Goal: Task Accomplishment & Management: Manage account settings

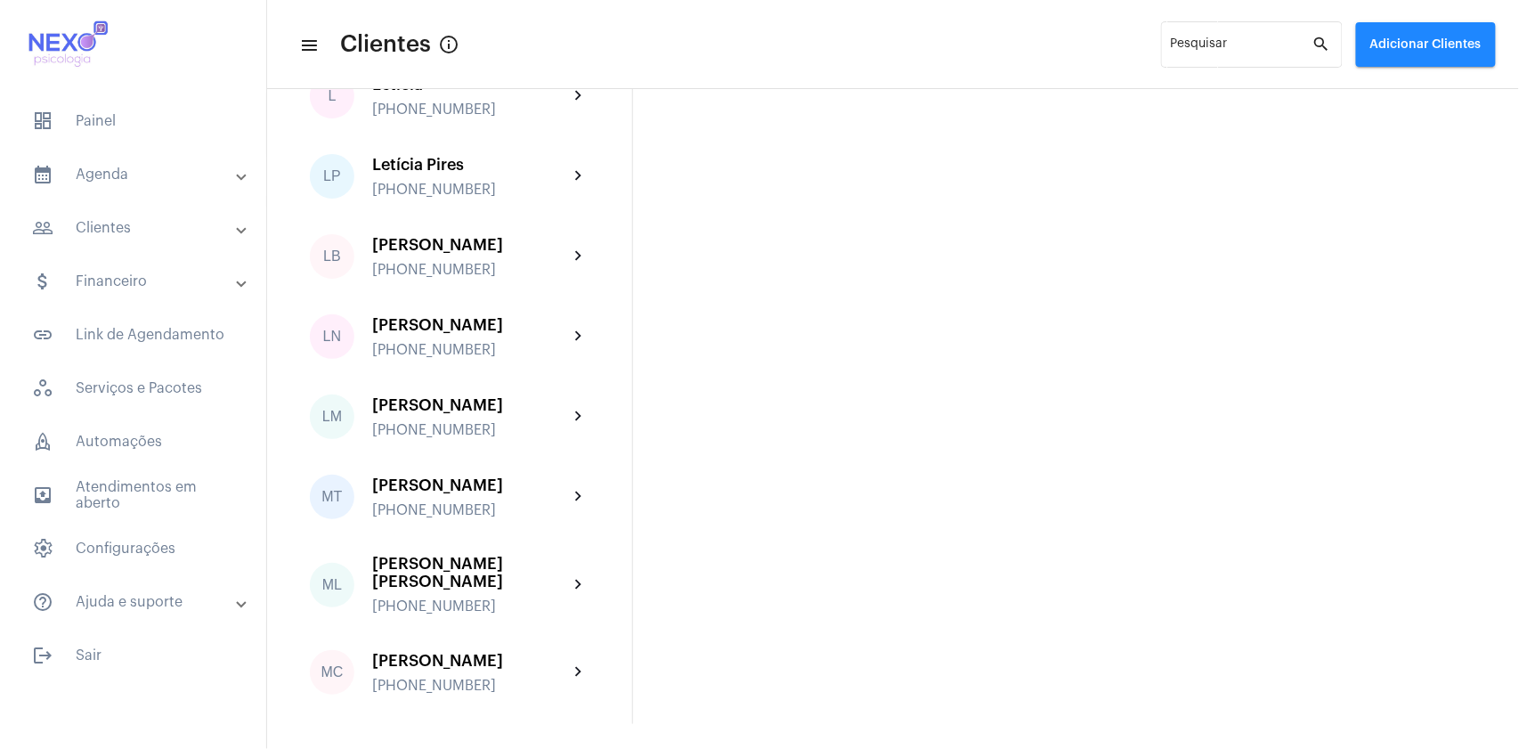
scroll to position [1660, 0]
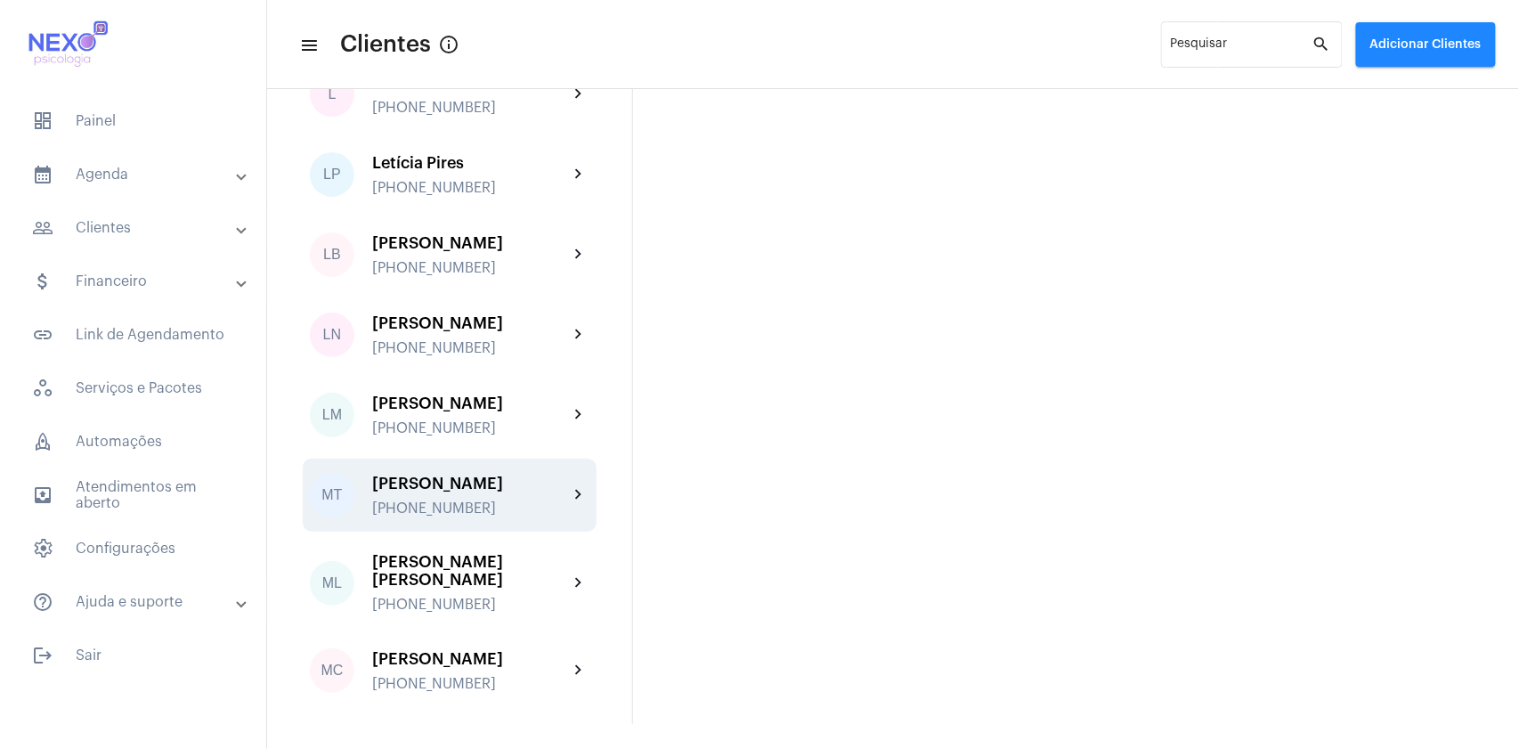
click at [455, 459] on div "MT [PERSON_NAME] [PHONE_NUMBER] chevron_right" at bounding box center [450, 495] width 294 height 73
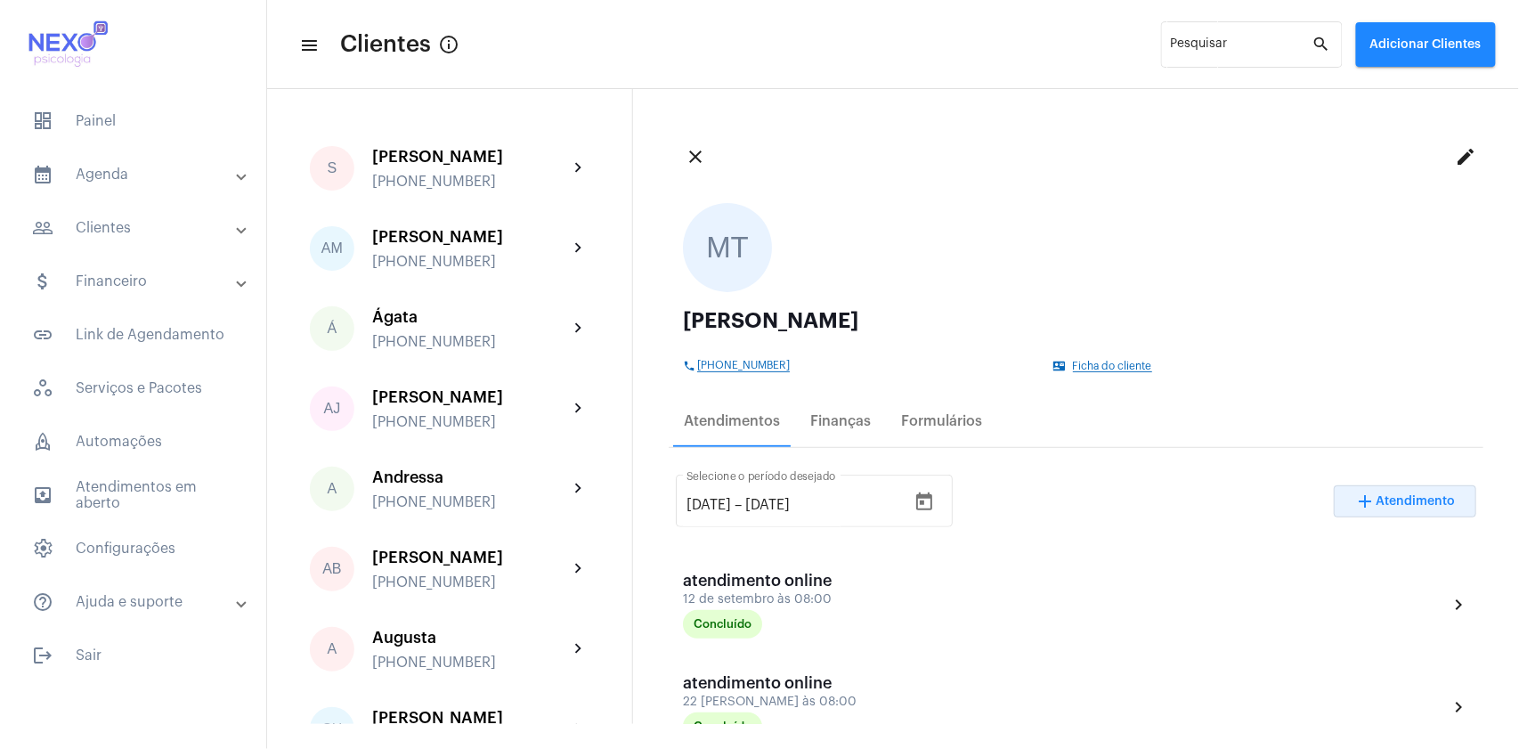
click at [1382, 503] on span "Atendimento" at bounding box center [1416, 501] width 79 height 12
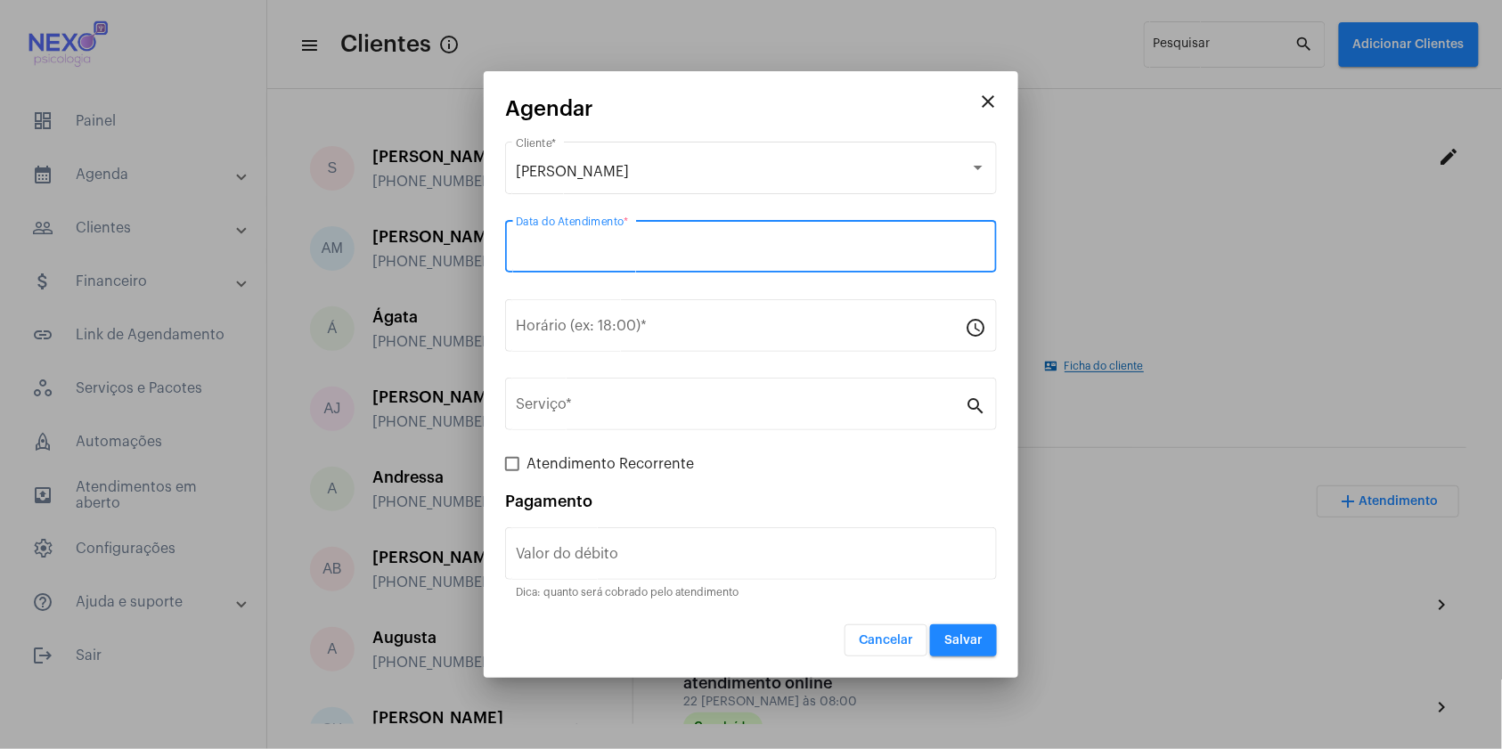
click at [652, 252] on input "Data do Atendimento *" at bounding box center [751, 250] width 470 height 16
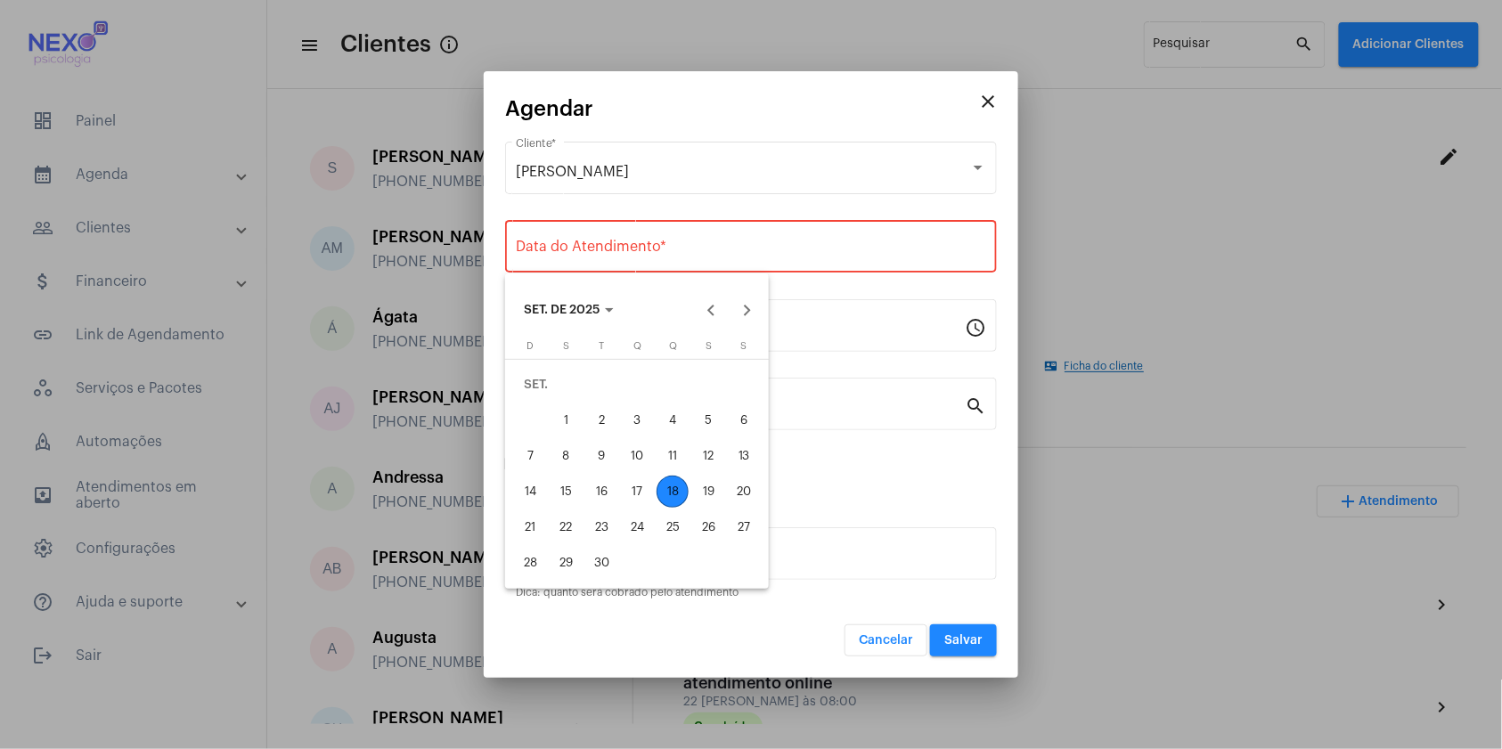
click at [677, 487] on div "18" at bounding box center [672, 492] width 32 height 32
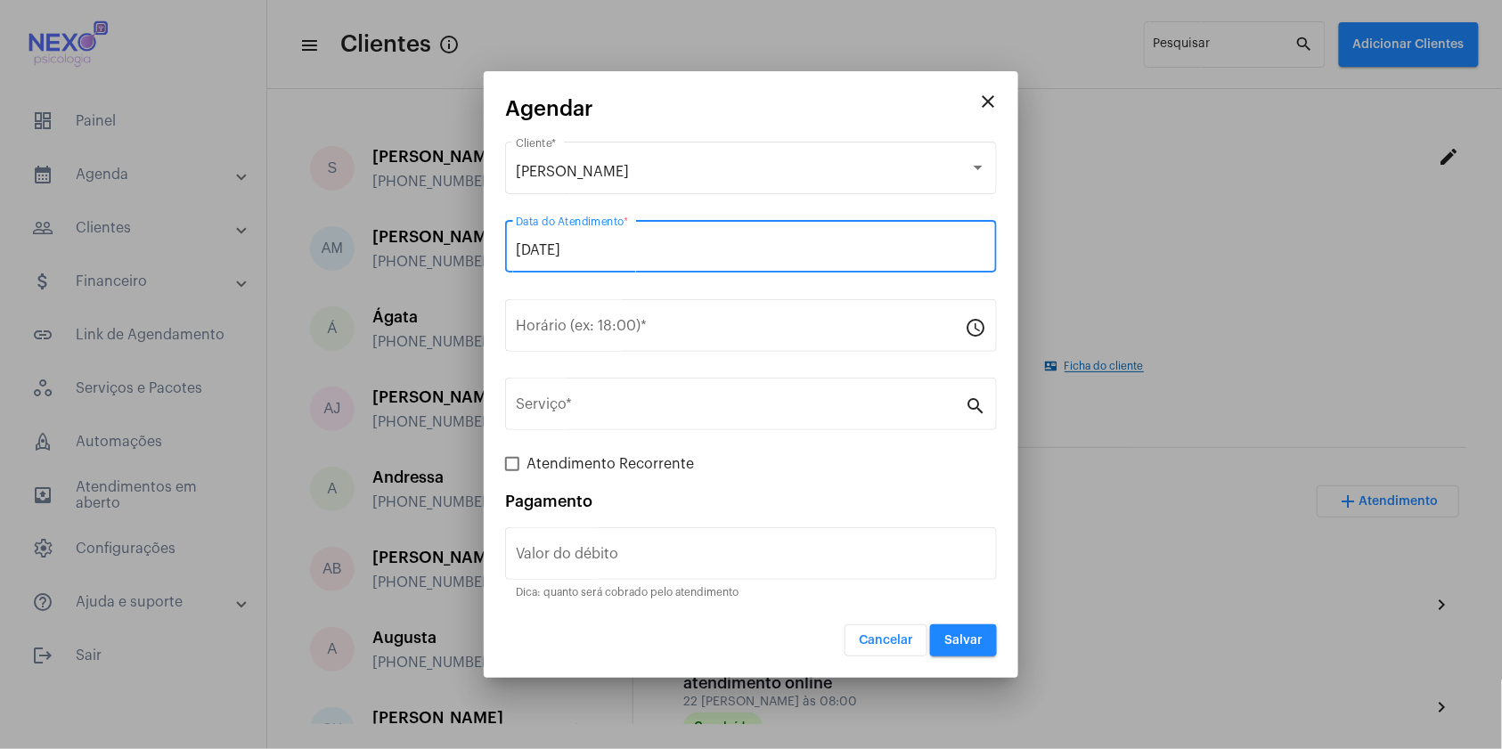
click at [529, 245] on input "[DATE]" at bounding box center [751, 250] width 470 height 16
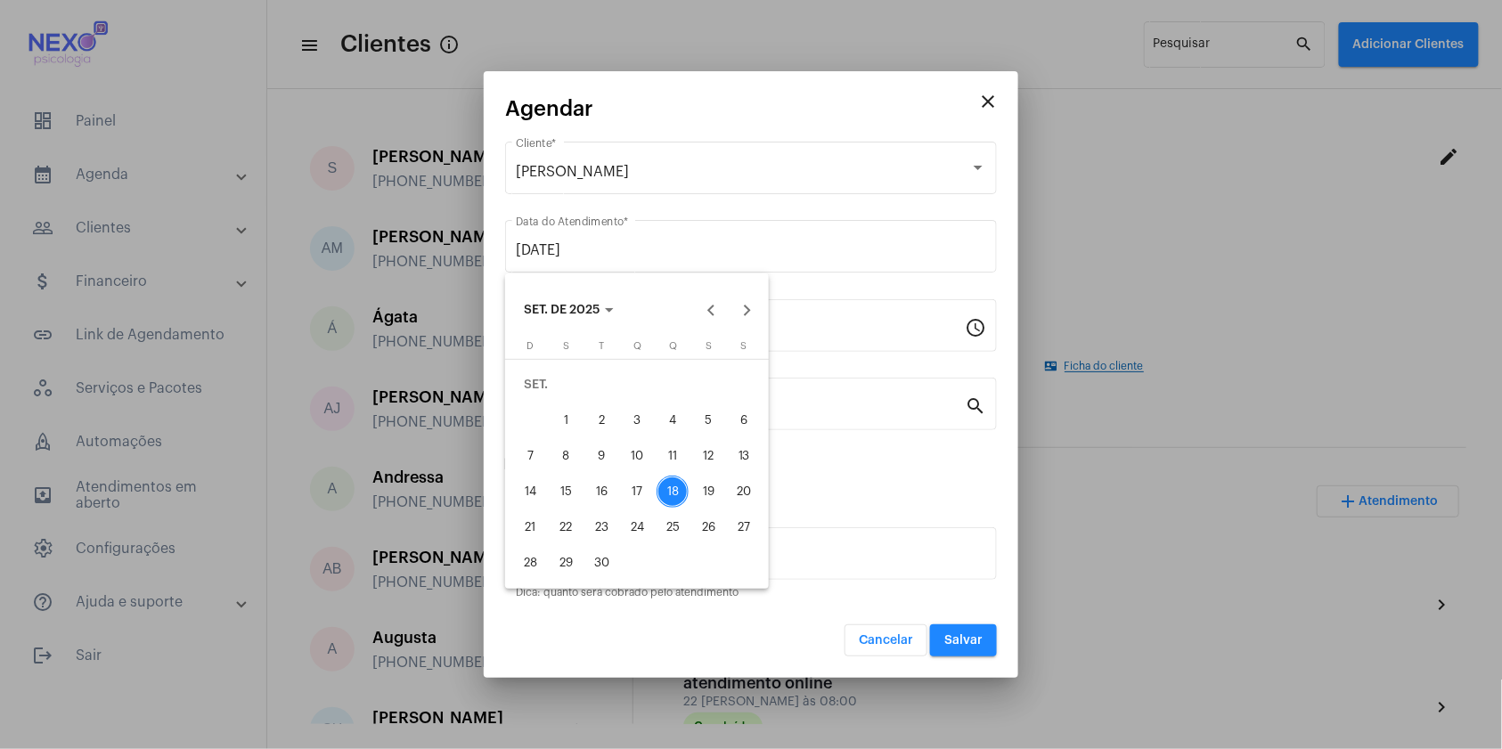
click at [703, 496] on div "19" at bounding box center [708, 492] width 32 height 32
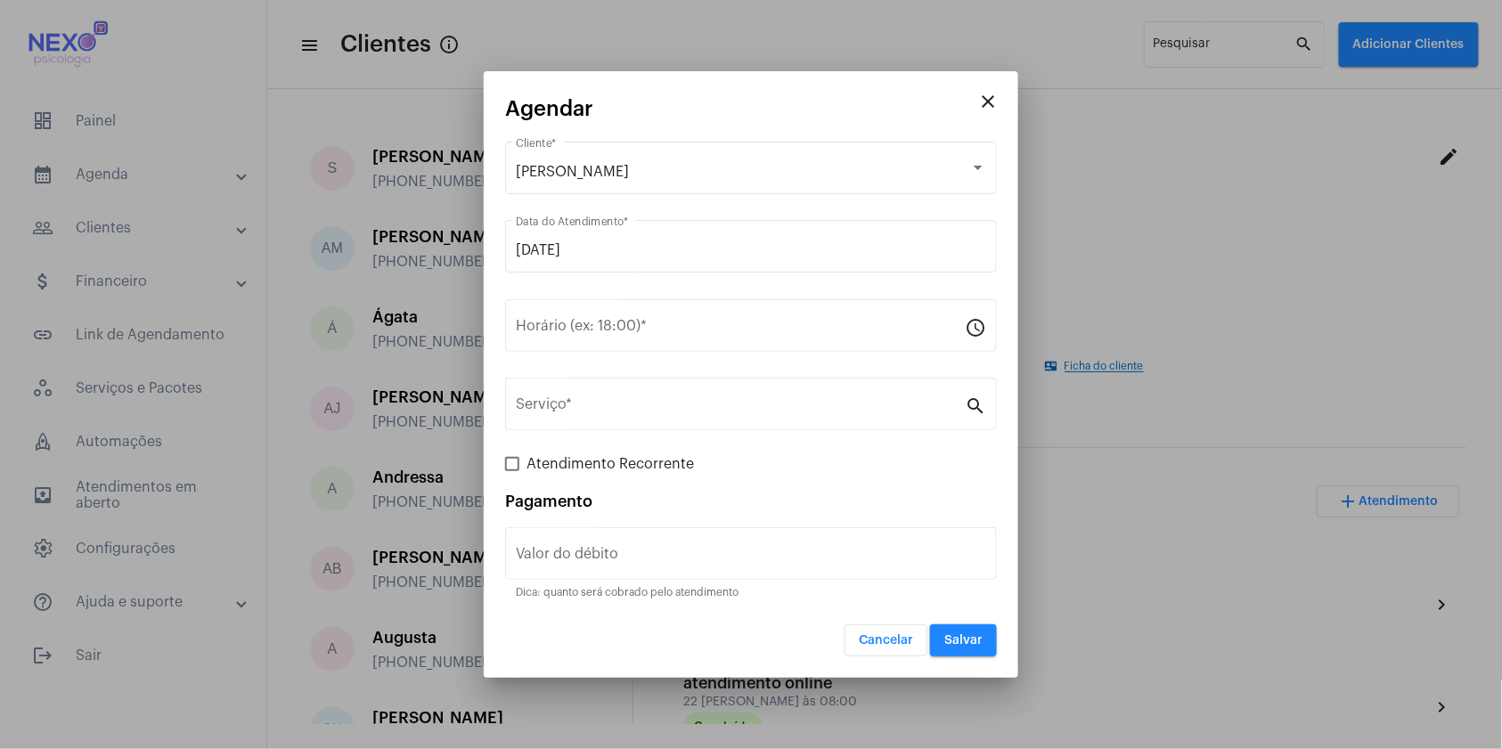
type input "[DATE]"
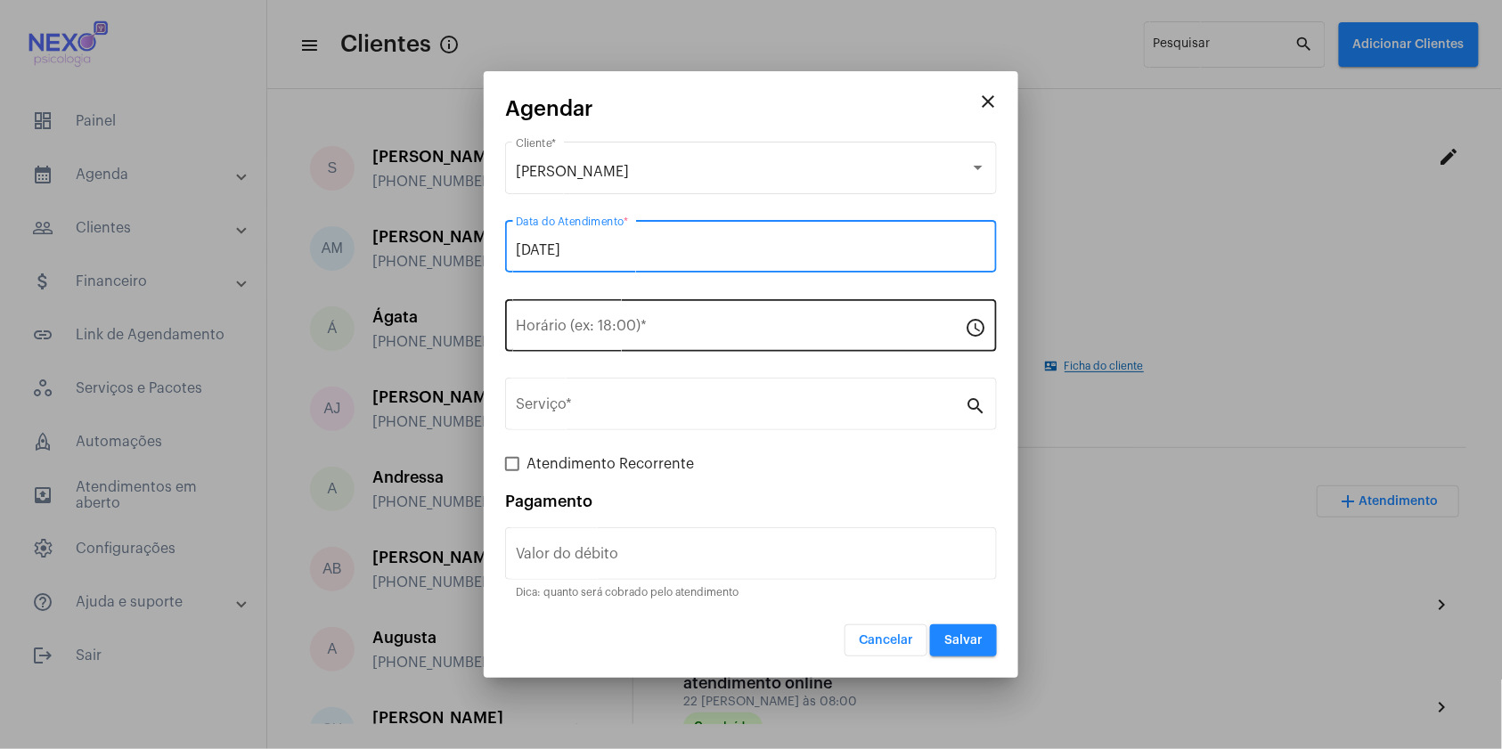
click at [606, 333] on input "Horário (ex: 18:00) *" at bounding box center [740, 330] width 449 height 16
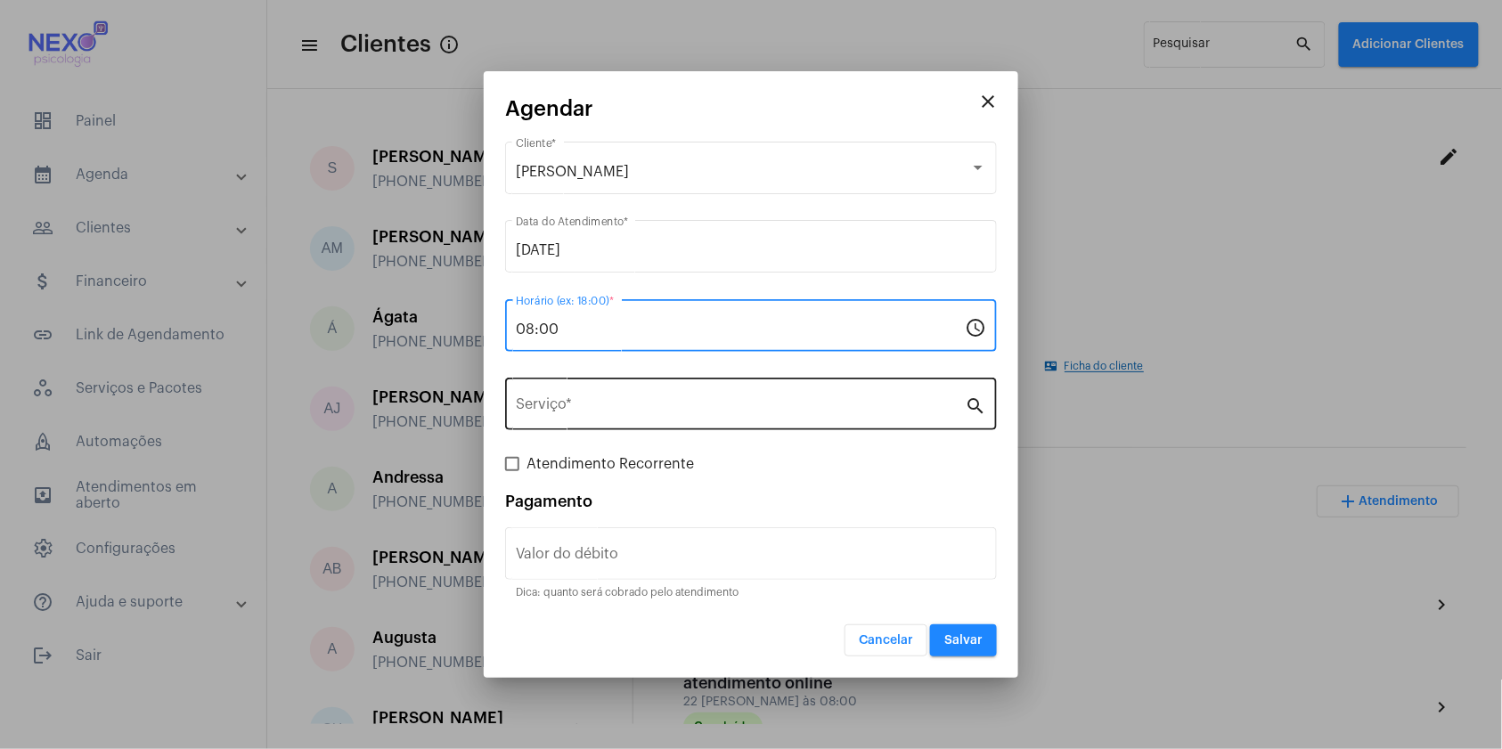
type input "08:00"
click at [616, 415] on input "Serviço *" at bounding box center [740, 408] width 449 height 16
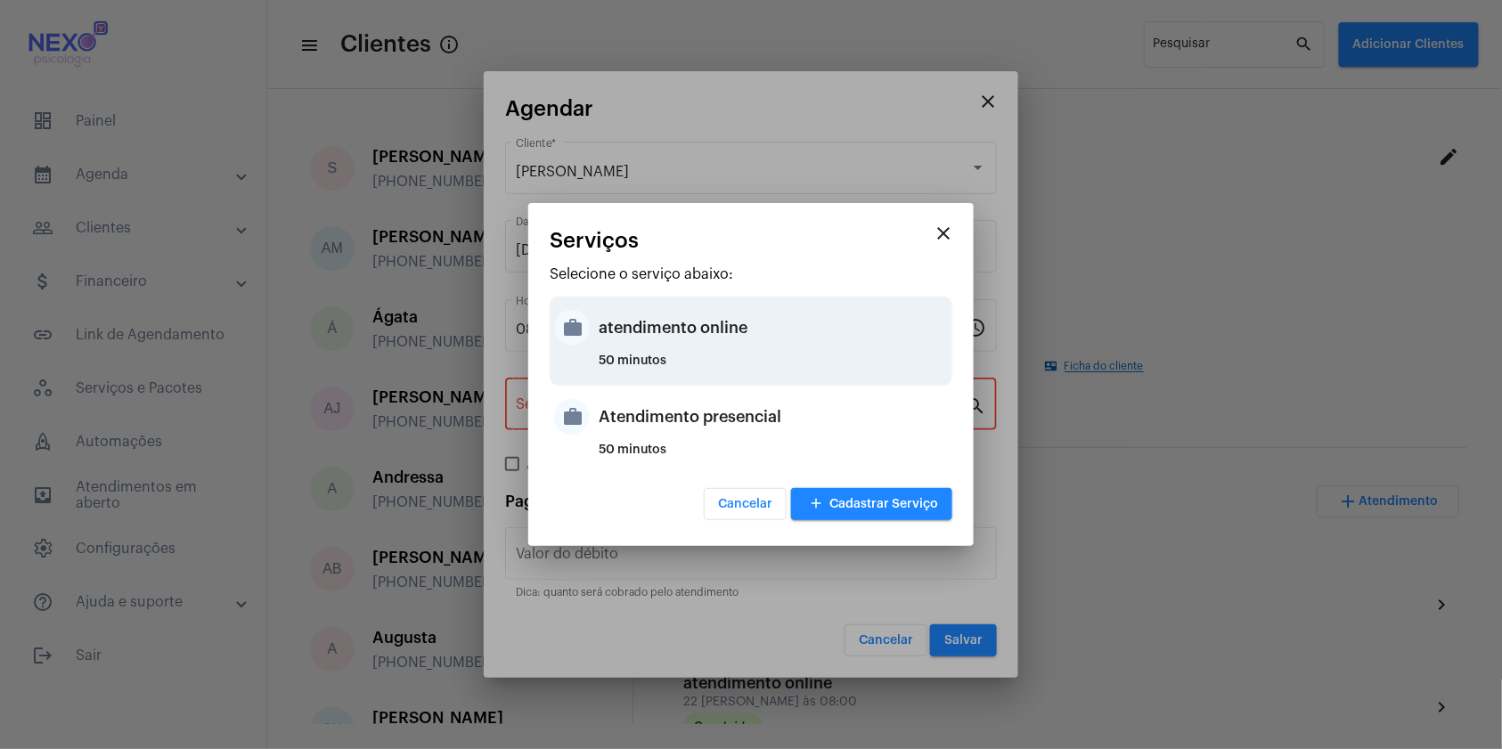
click at [638, 334] on div "atendimento online" at bounding box center [772, 327] width 349 height 53
type input "atendimento online"
type input "R$ 150"
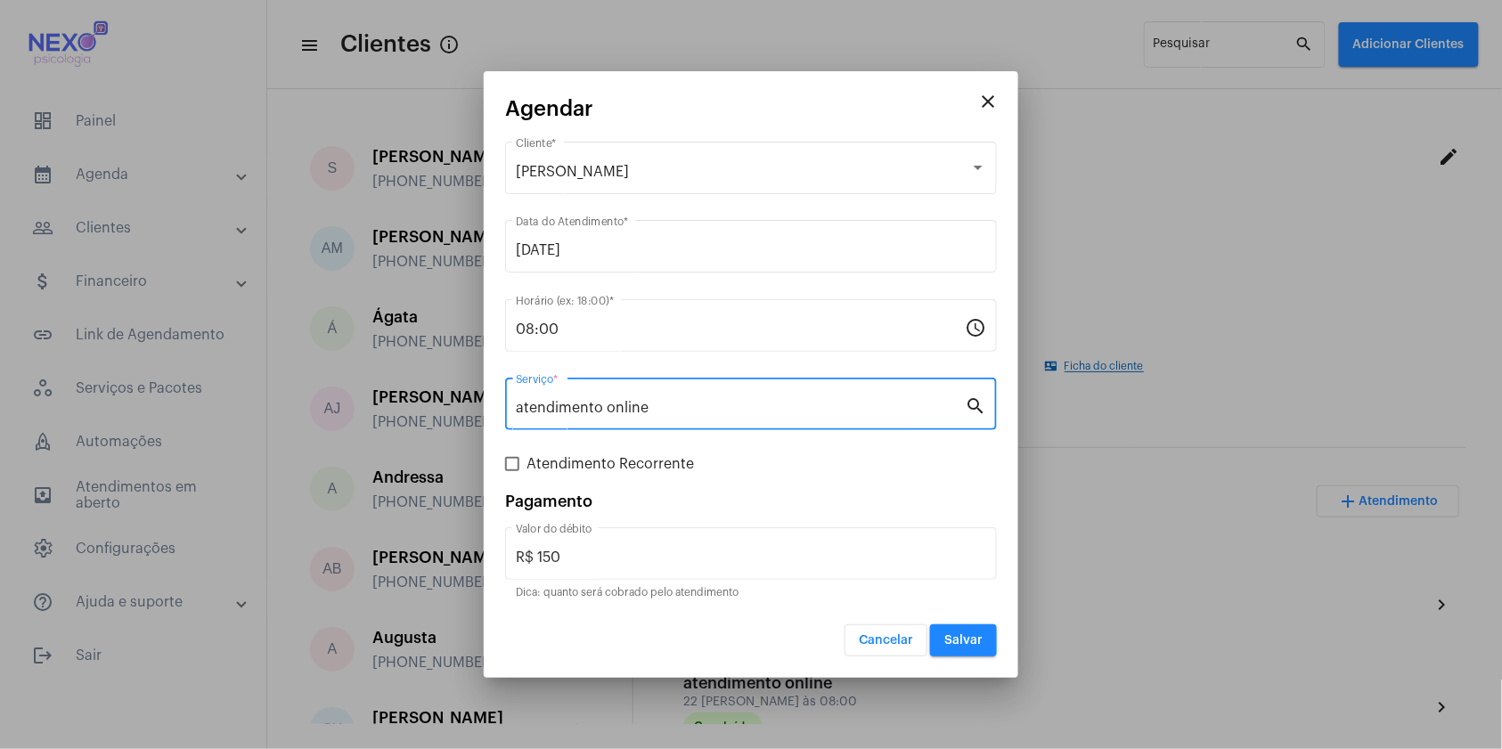
click at [942, 632] on button "Salvar" at bounding box center [963, 640] width 67 height 32
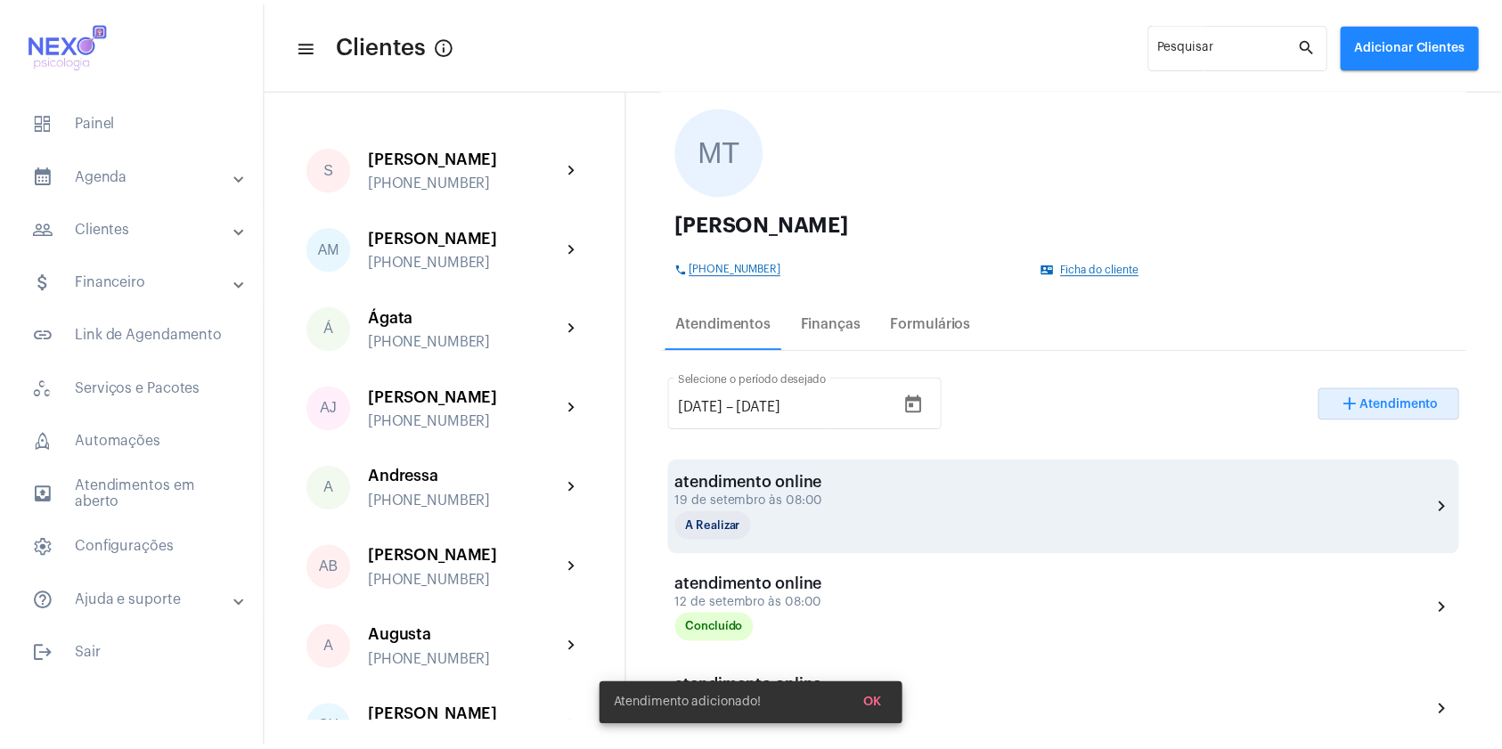
scroll to position [99, 0]
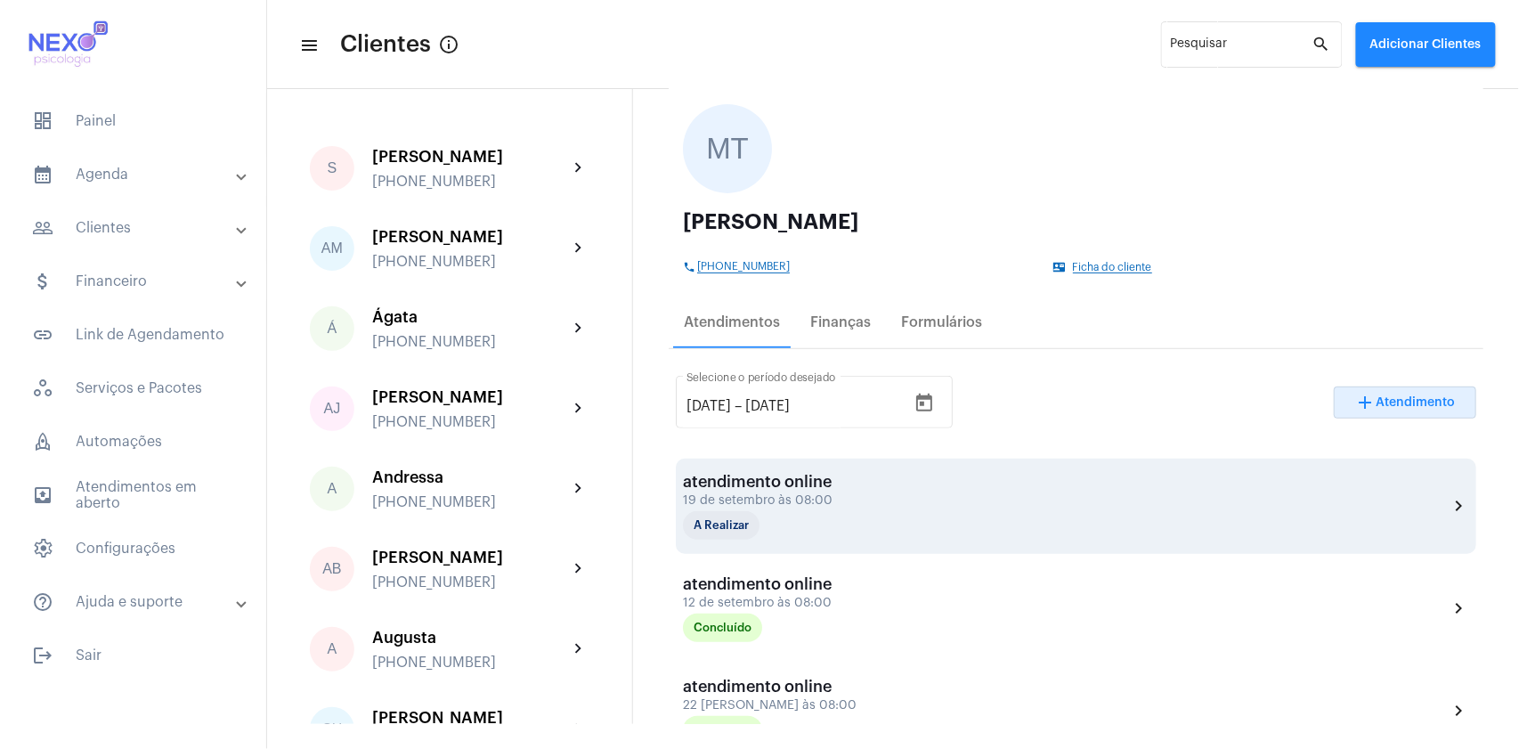
click at [834, 492] on div "atendimento online 19 de setembro às 08:00 A Realizar" at bounding box center [772, 506] width 178 height 67
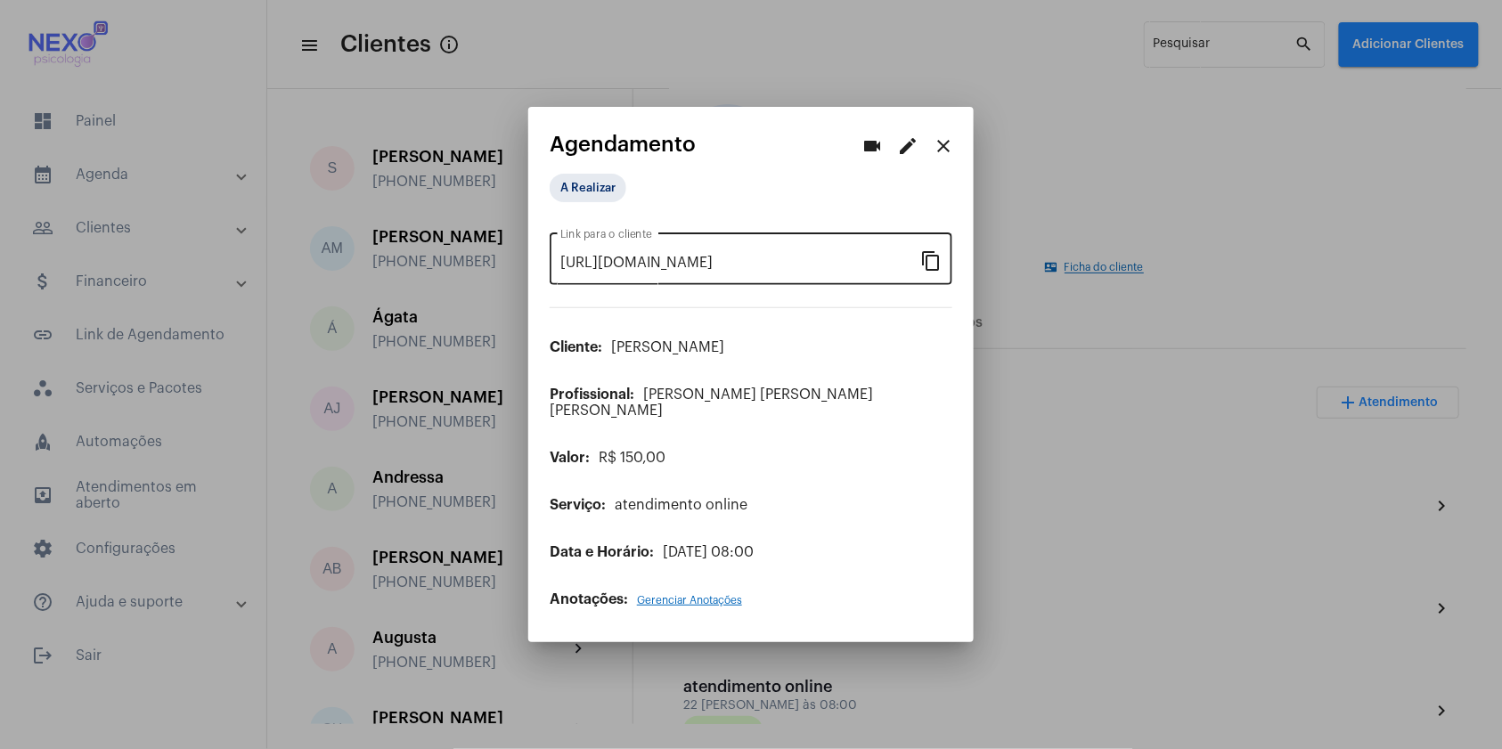
click at [931, 271] on mat-icon "content_copy" at bounding box center [930, 259] width 21 height 21
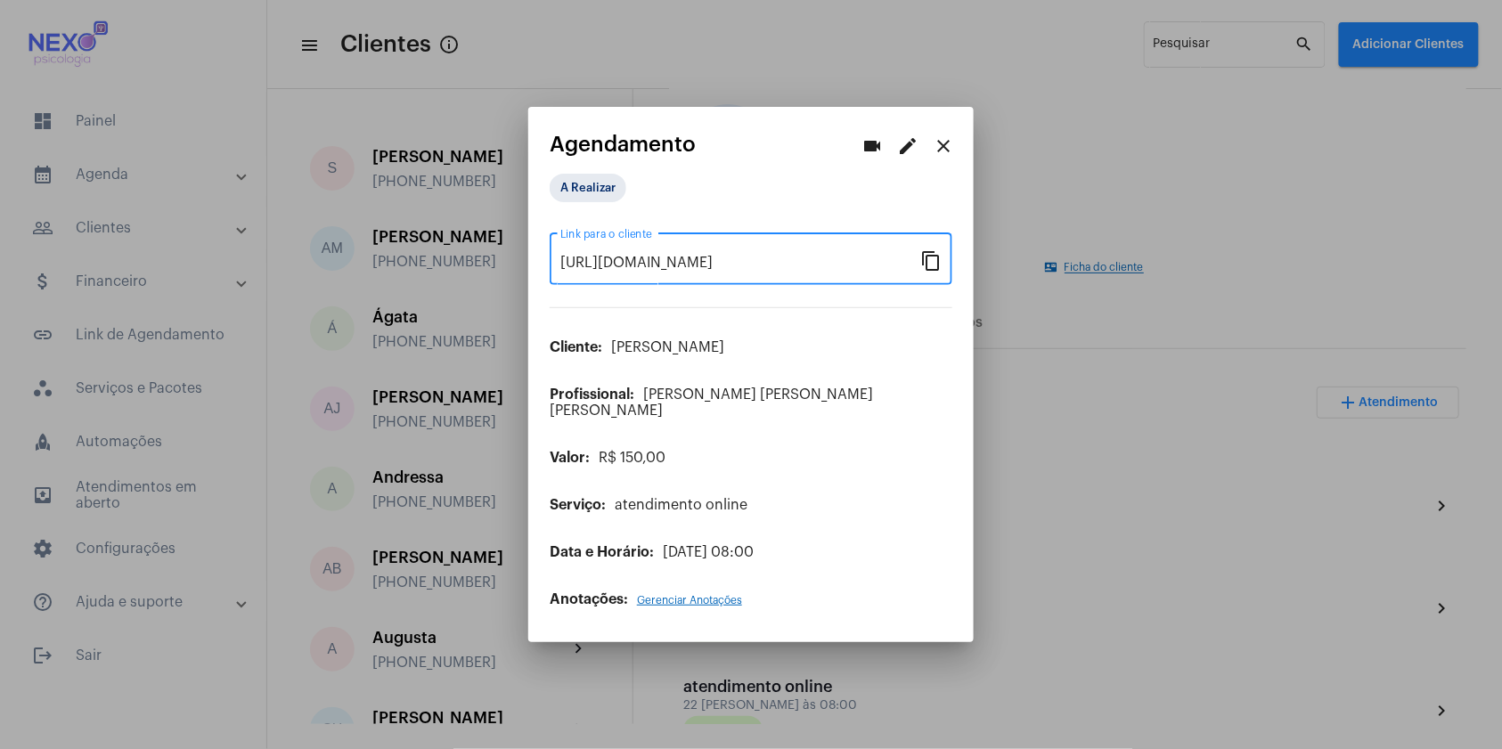
click at [947, 157] on mat-icon "close" at bounding box center [942, 145] width 21 height 21
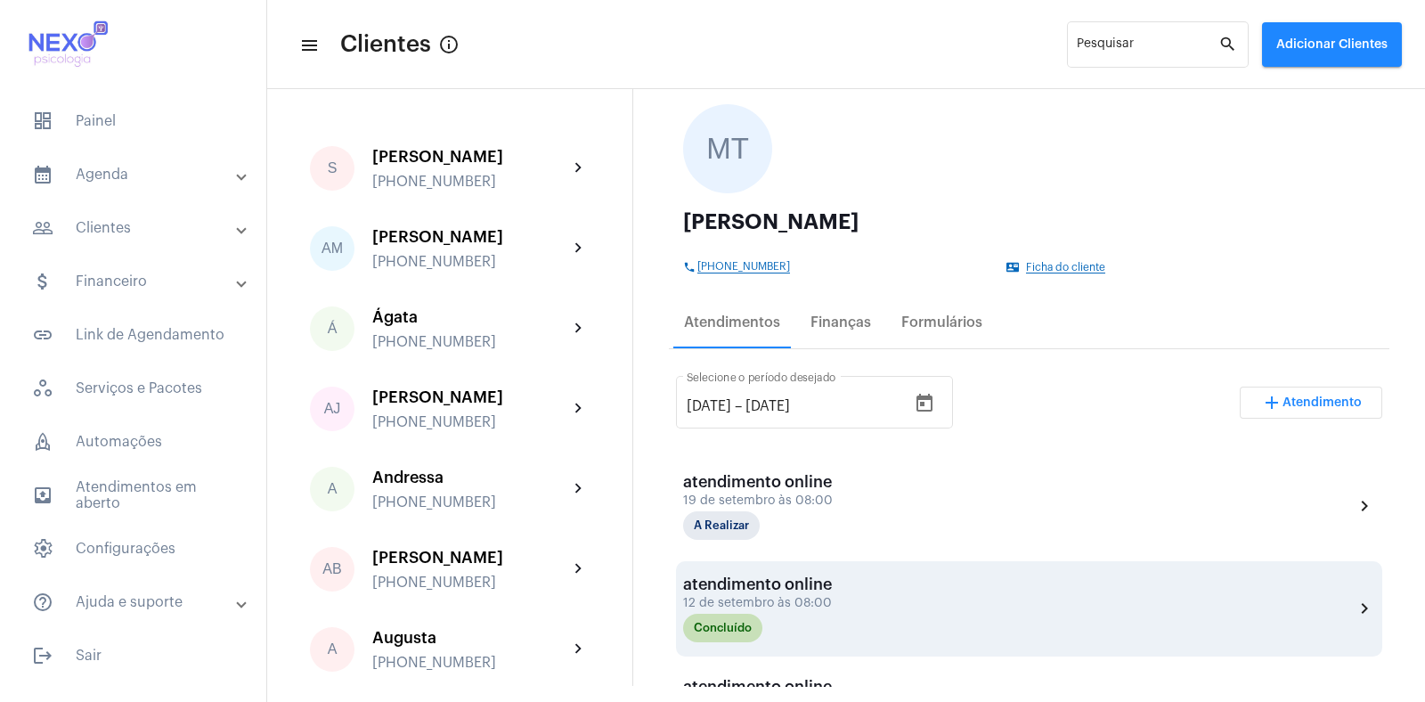
scroll to position [98, 0]
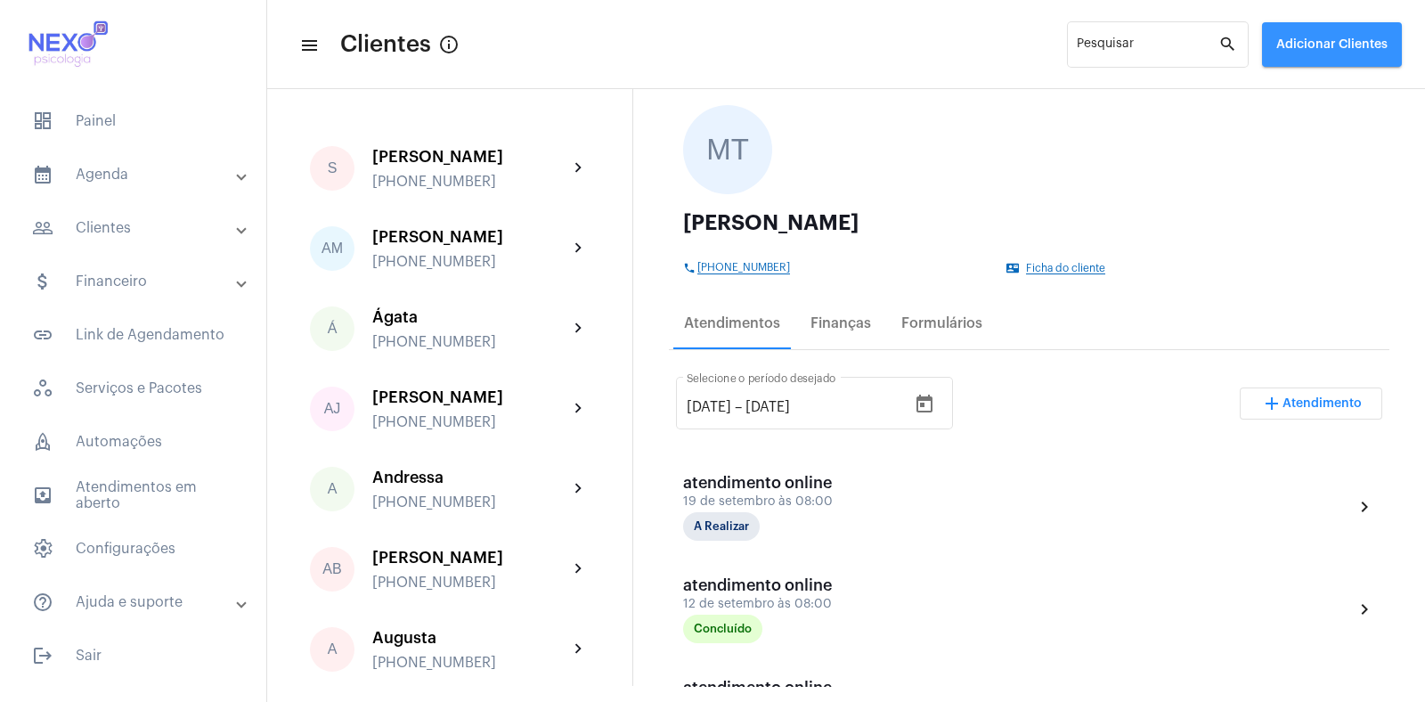
click at [1355, 40] on span "Adicionar Clientes" at bounding box center [1331, 44] width 111 height 12
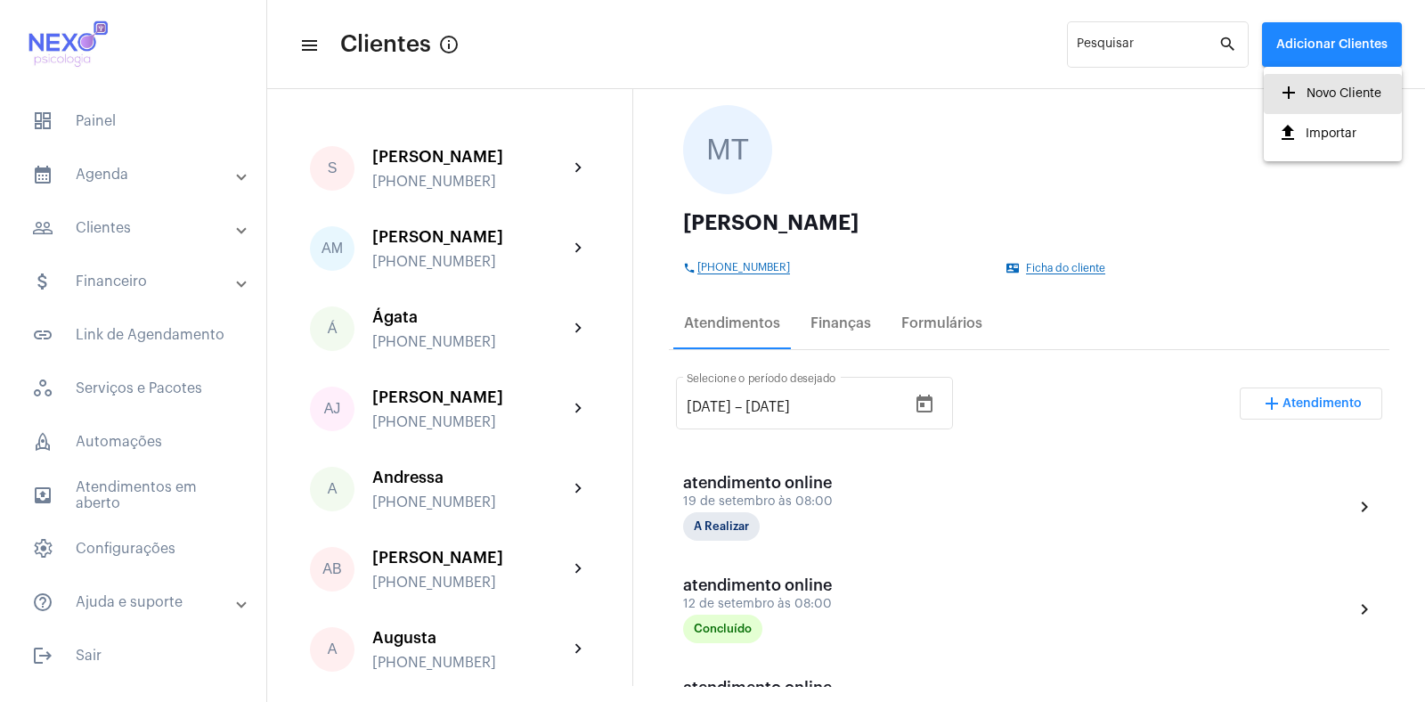
click at [1342, 94] on span "add Novo Cliente" at bounding box center [1329, 93] width 103 height 32
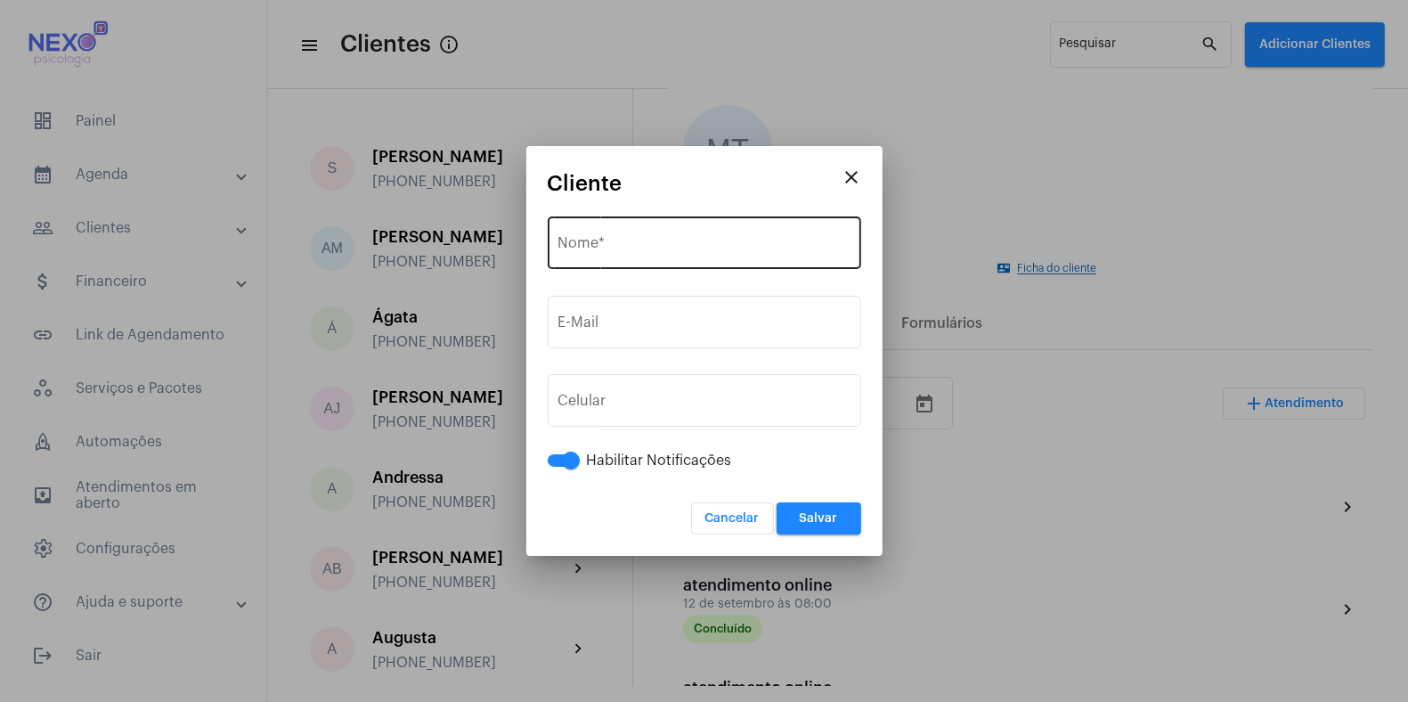
click at [726, 238] on div "Nome *" at bounding box center [704, 241] width 292 height 56
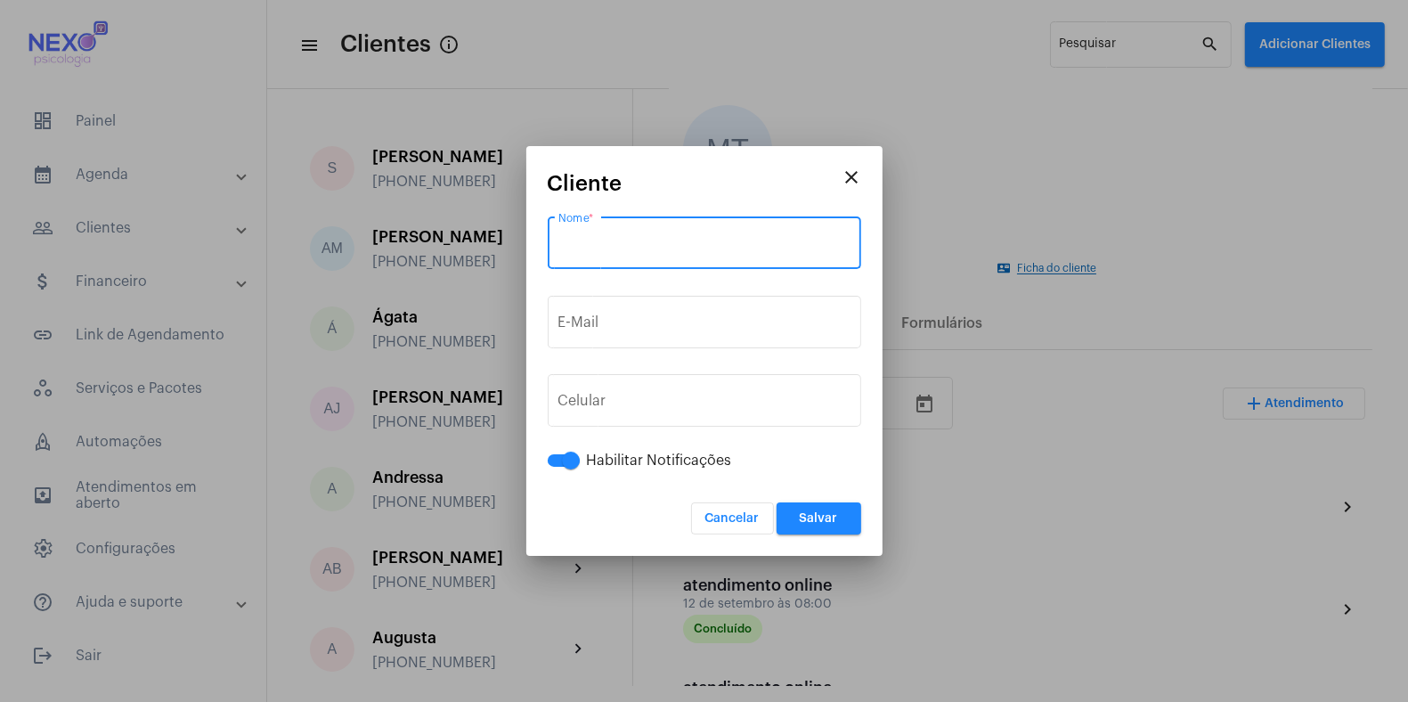
type input "n"
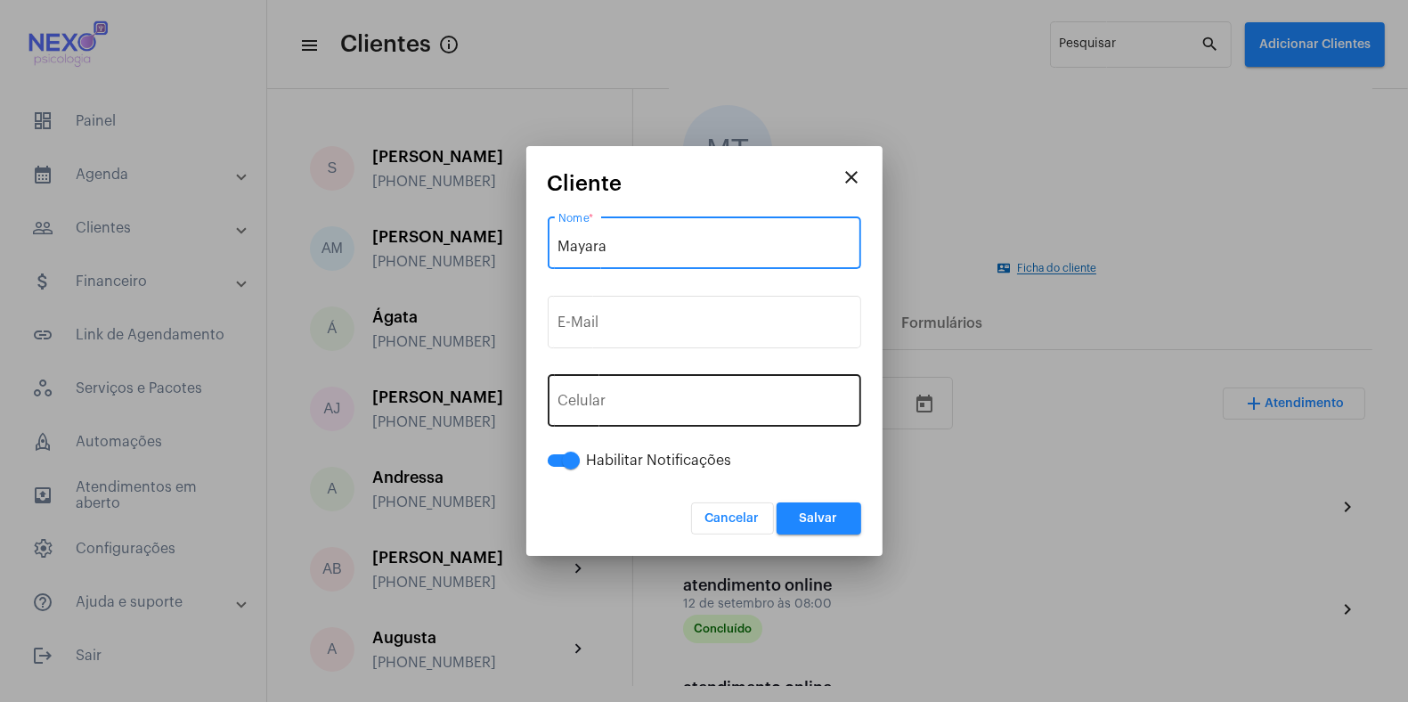
type input "Mayara"
click at [680, 394] on div "+55 Celular" at bounding box center [704, 398] width 292 height 56
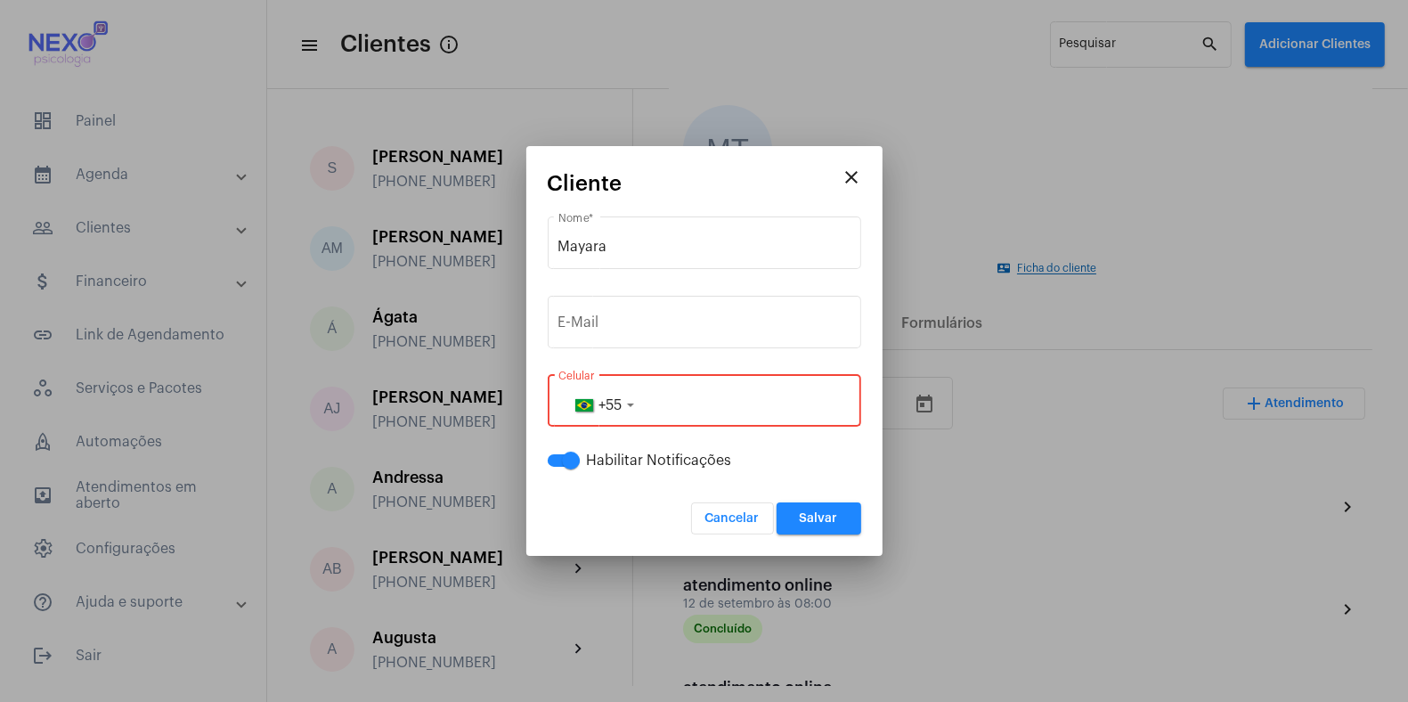
paste input "11972293814"
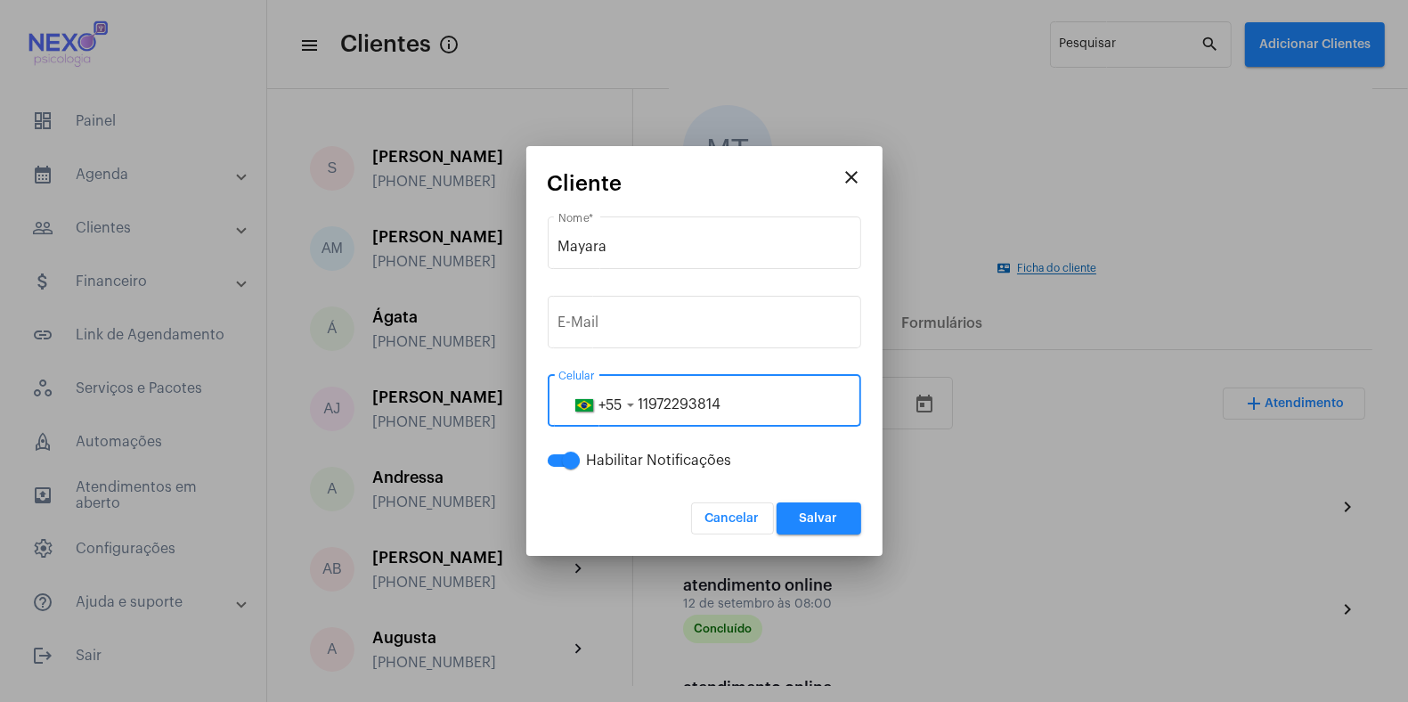
type input "11972293814"
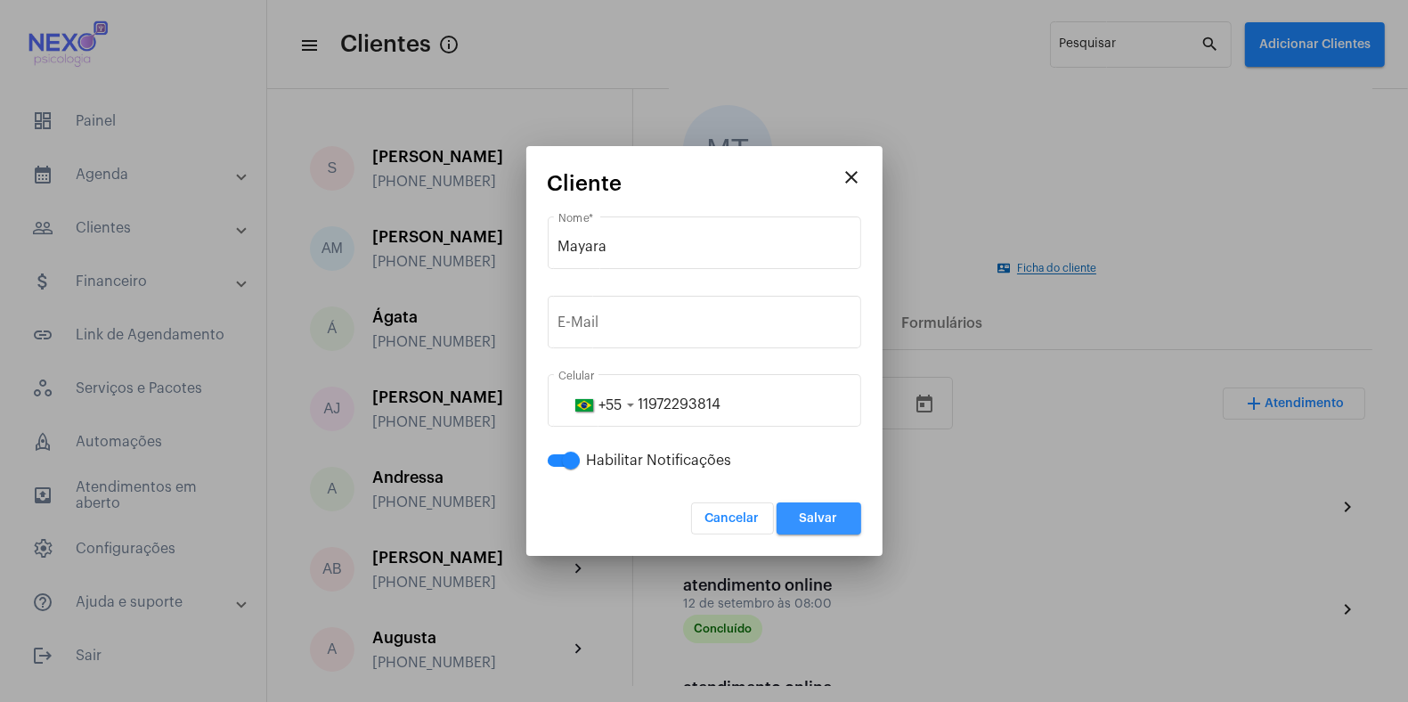
click at [824, 526] on button "Salvar" at bounding box center [819, 518] width 85 height 32
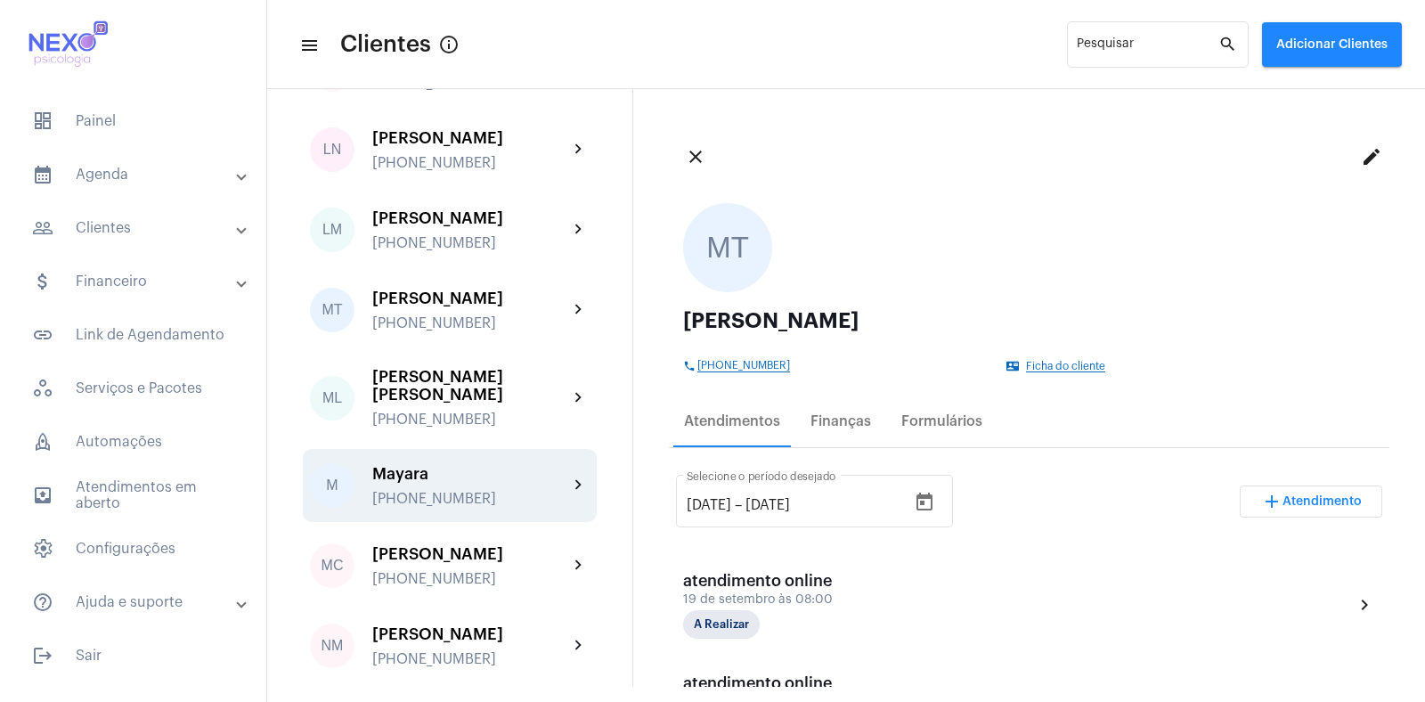
click at [466, 465] on div "Mayara [PHONE_NUMBER]" at bounding box center [470, 486] width 196 height 42
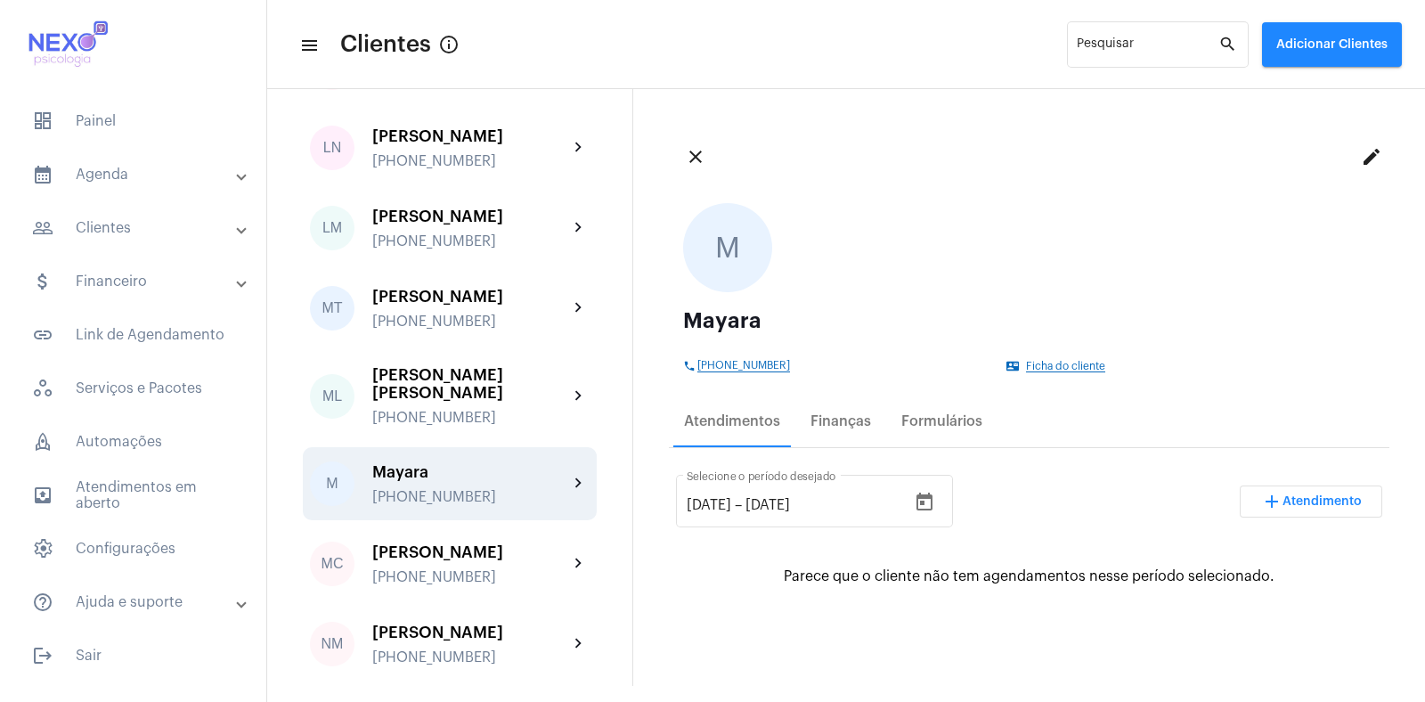
click at [1299, 497] on span "Atendimento" at bounding box center [1321, 501] width 79 height 12
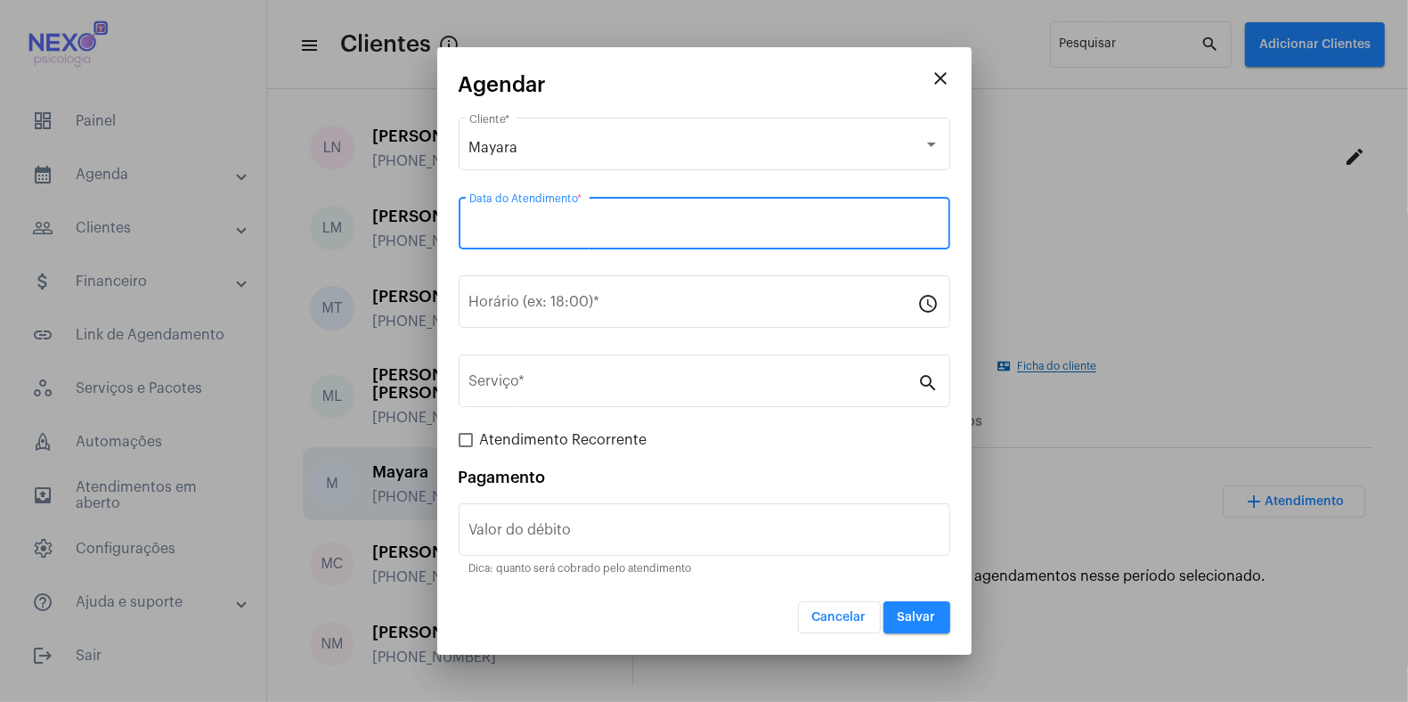
click at [564, 219] on input "Data do Atendimento *" at bounding box center [704, 227] width 470 height 16
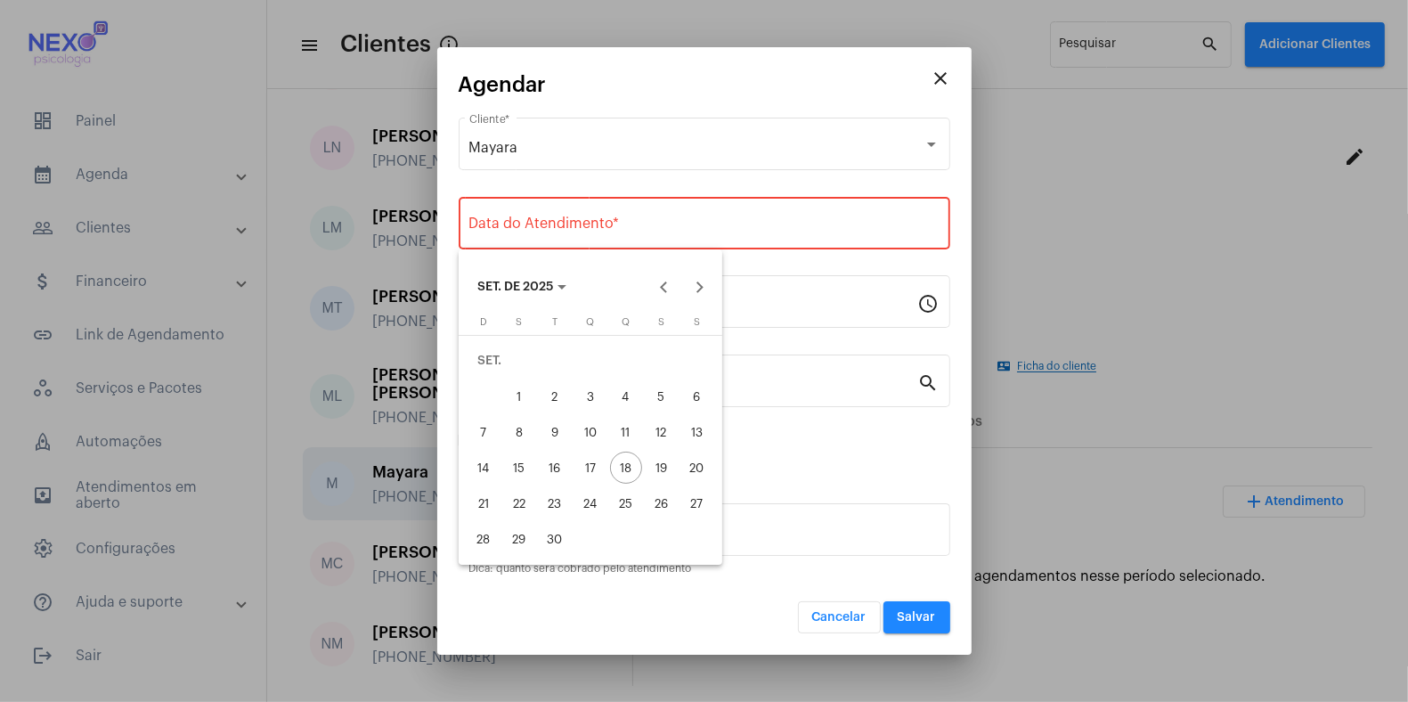
click at [663, 471] on div "19" at bounding box center [662, 468] width 32 height 32
type input "[DATE]"
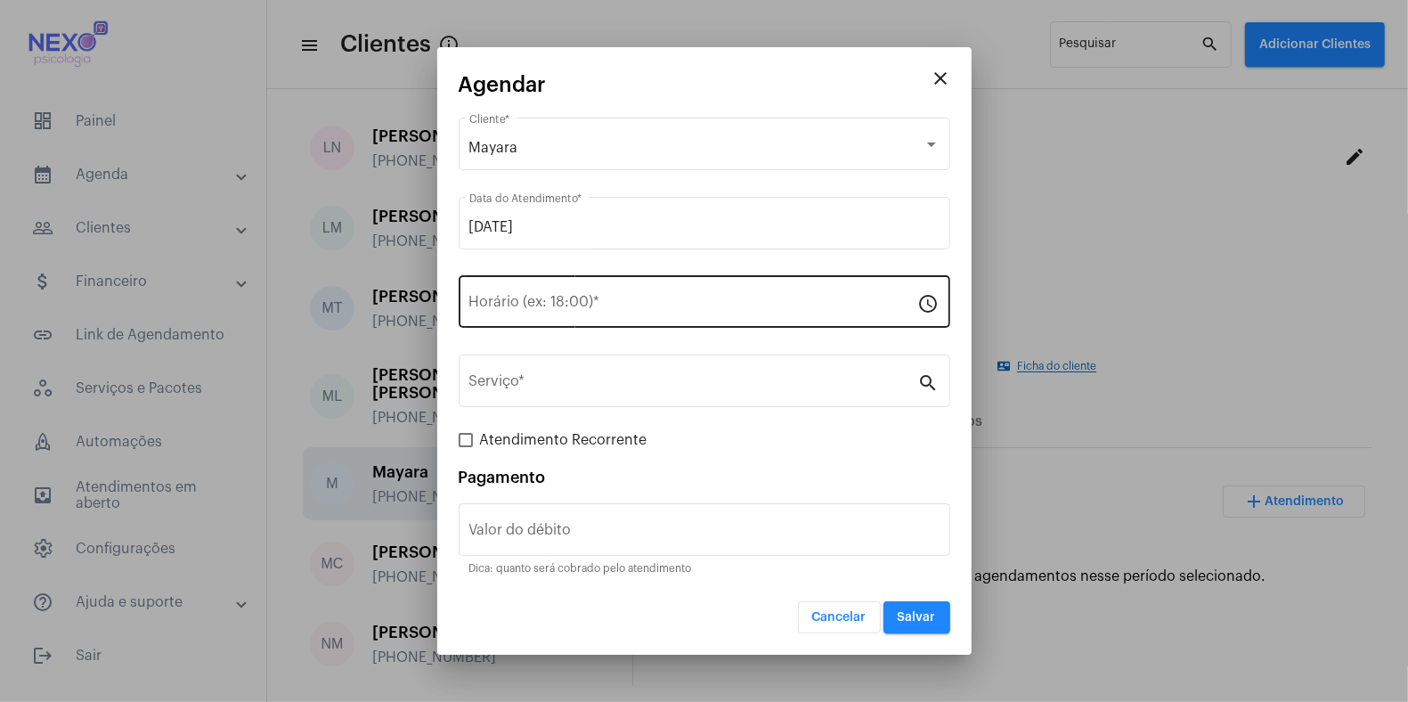
click at [552, 315] on div "Horário (ex: 18:00) *" at bounding box center [693, 300] width 449 height 56
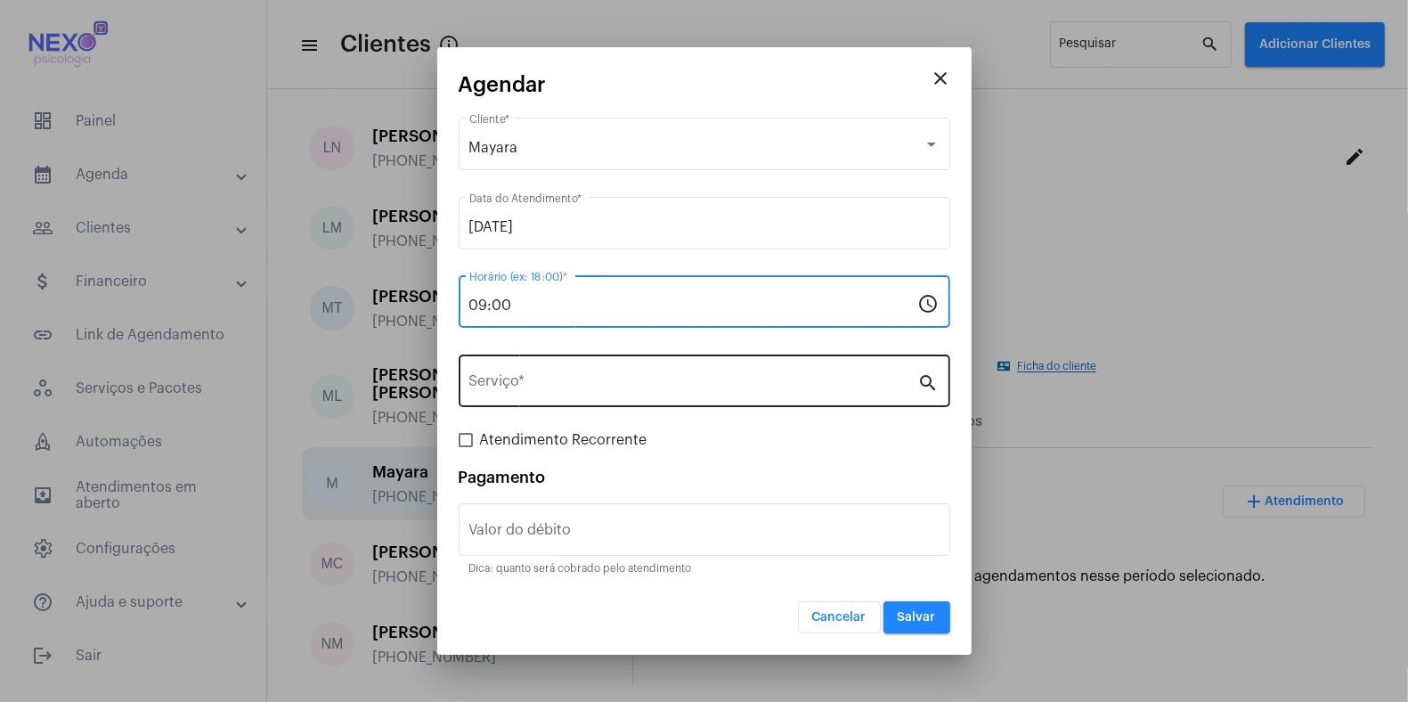
type input "09:00"
click at [557, 388] on input "Serviço *" at bounding box center [693, 385] width 449 height 16
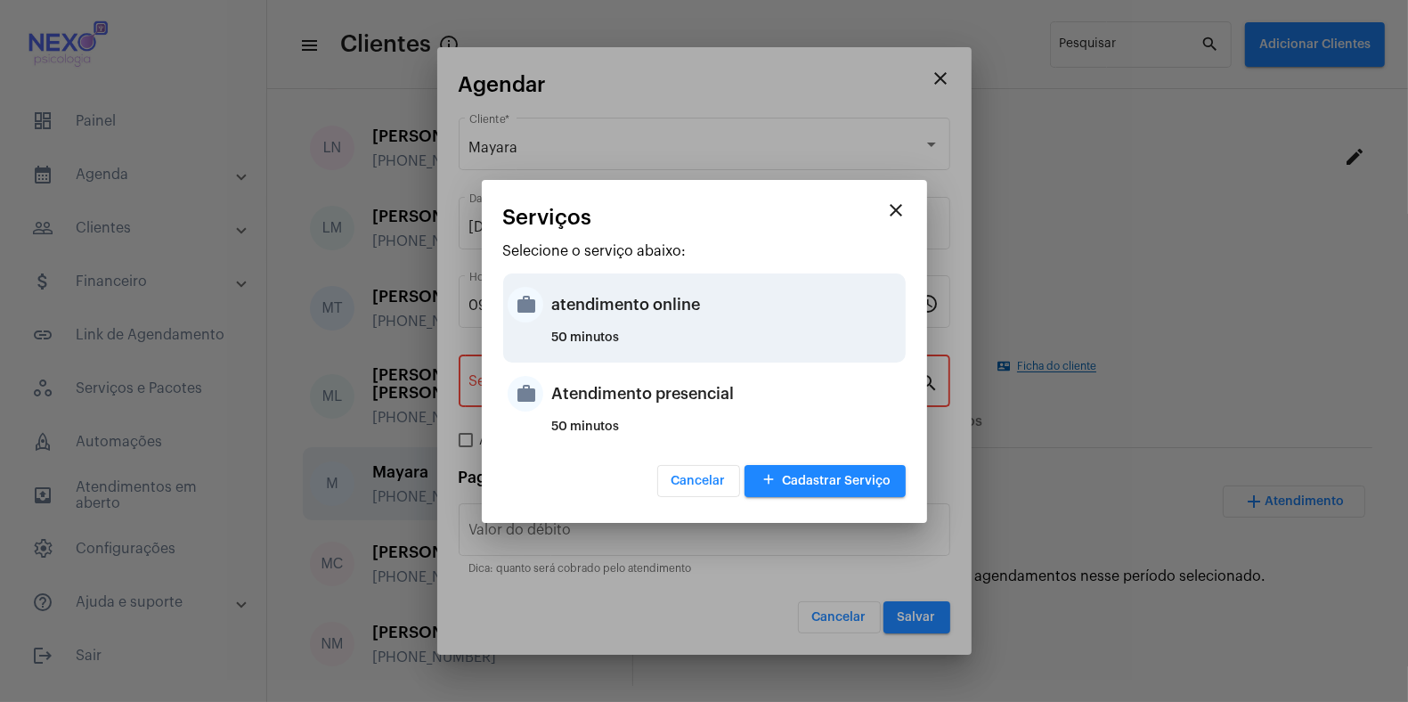
click at [588, 298] on div "atendimento online" at bounding box center [726, 304] width 349 height 53
type input "atendimento online"
type input "R$ 150"
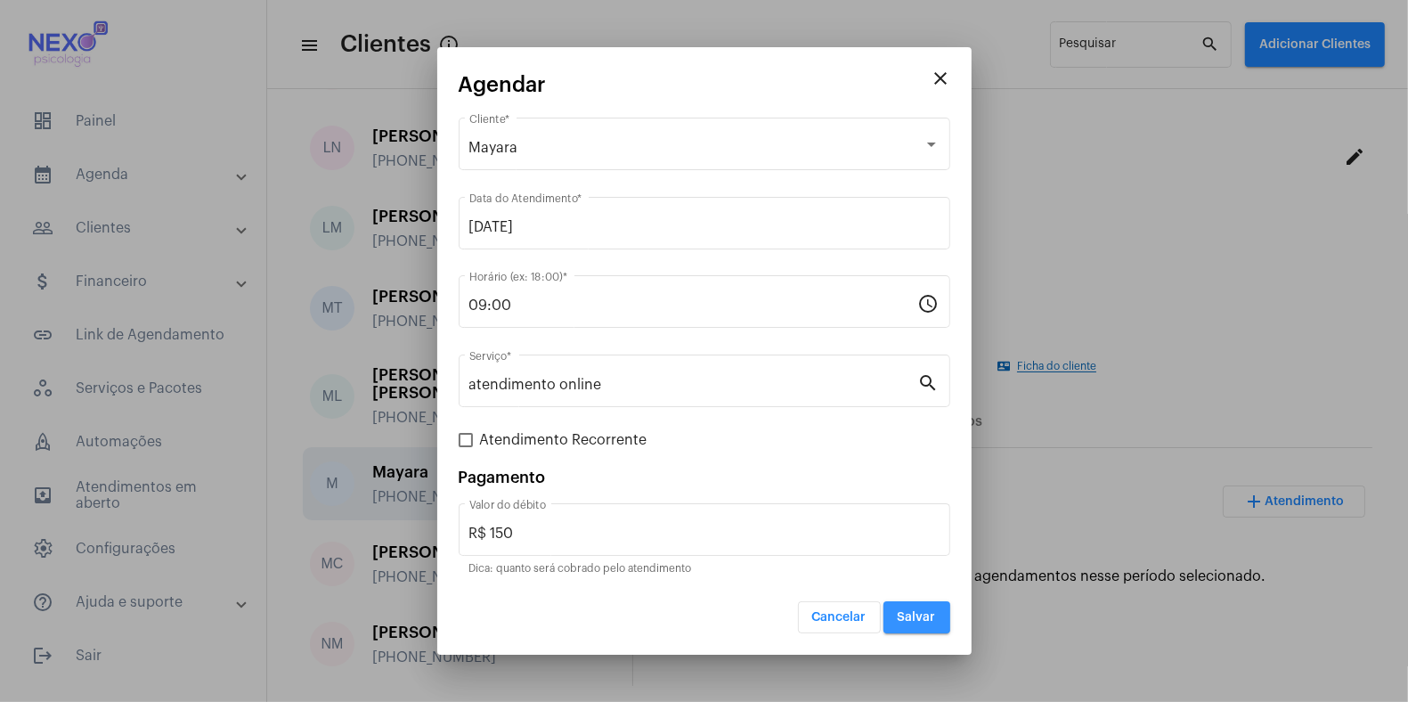
click at [912, 618] on span "Salvar" at bounding box center [917, 617] width 38 height 12
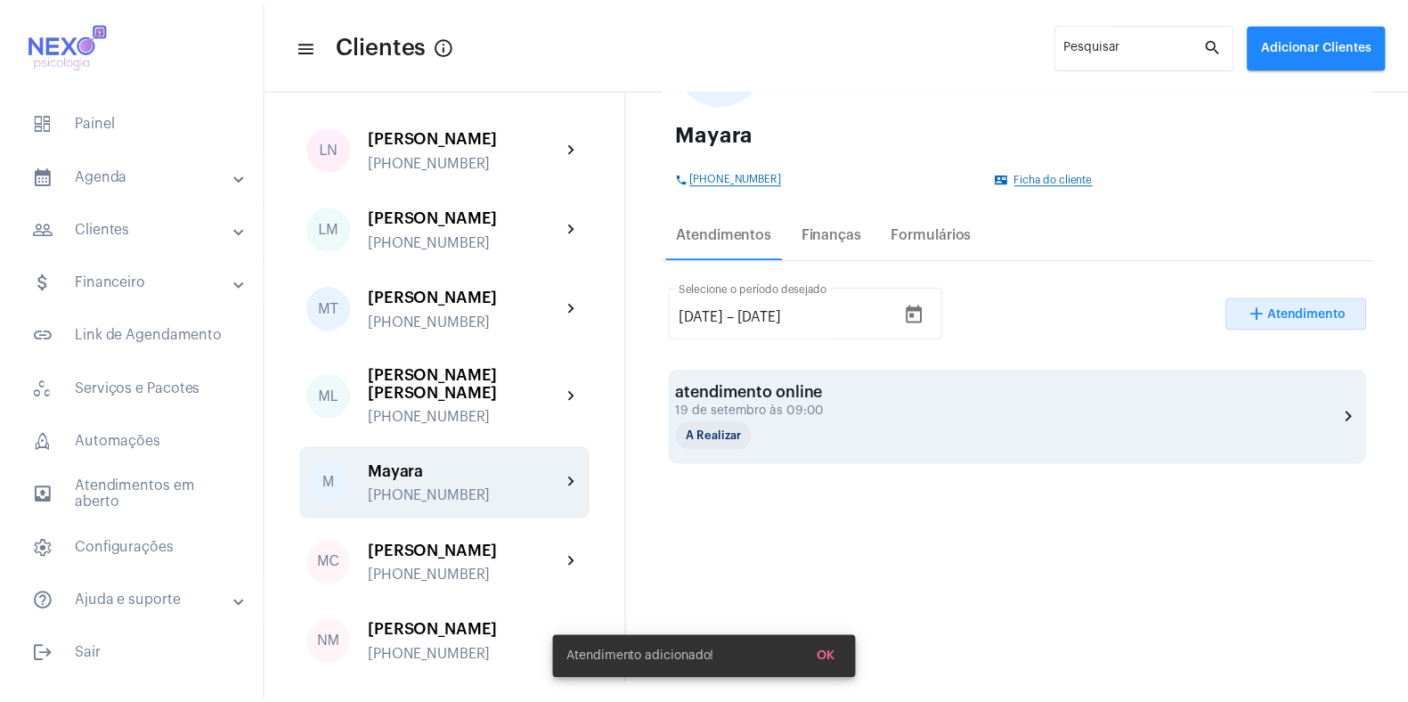
scroll to position [188, 0]
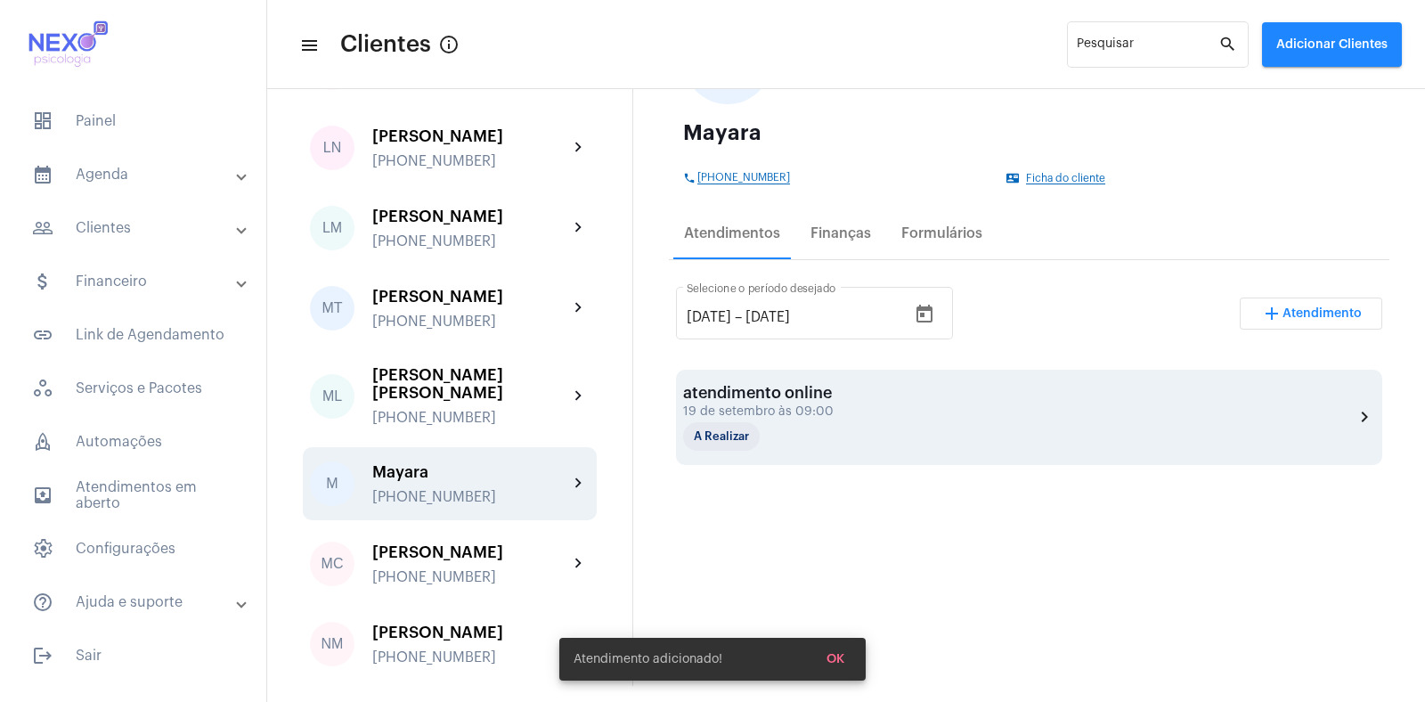
click at [770, 410] on div "19 de setembro às 09:00" at bounding box center [772, 411] width 178 height 13
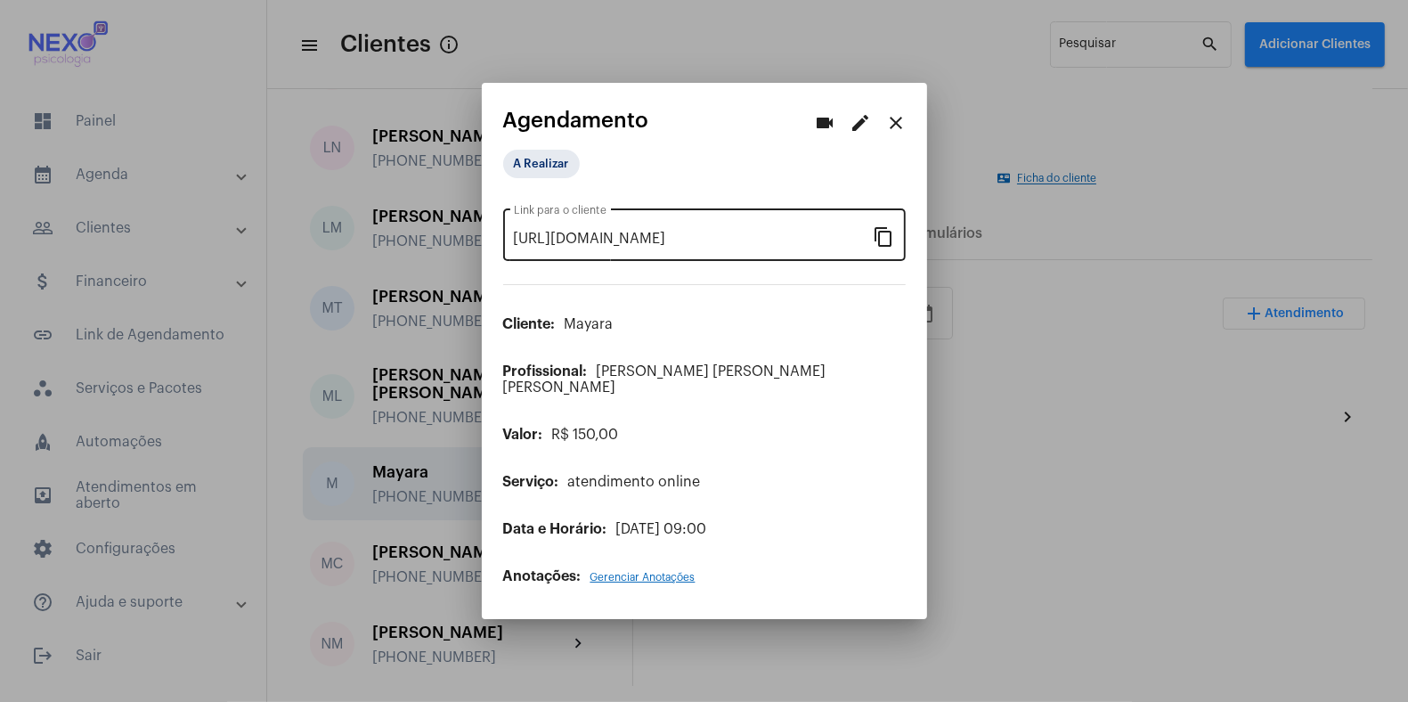
click at [880, 247] on mat-icon "content_copy" at bounding box center [884, 235] width 21 height 21
click at [902, 129] on mat-icon "close" at bounding box center [896, 122] width 21 height 21
